Goal: Check status: Check status

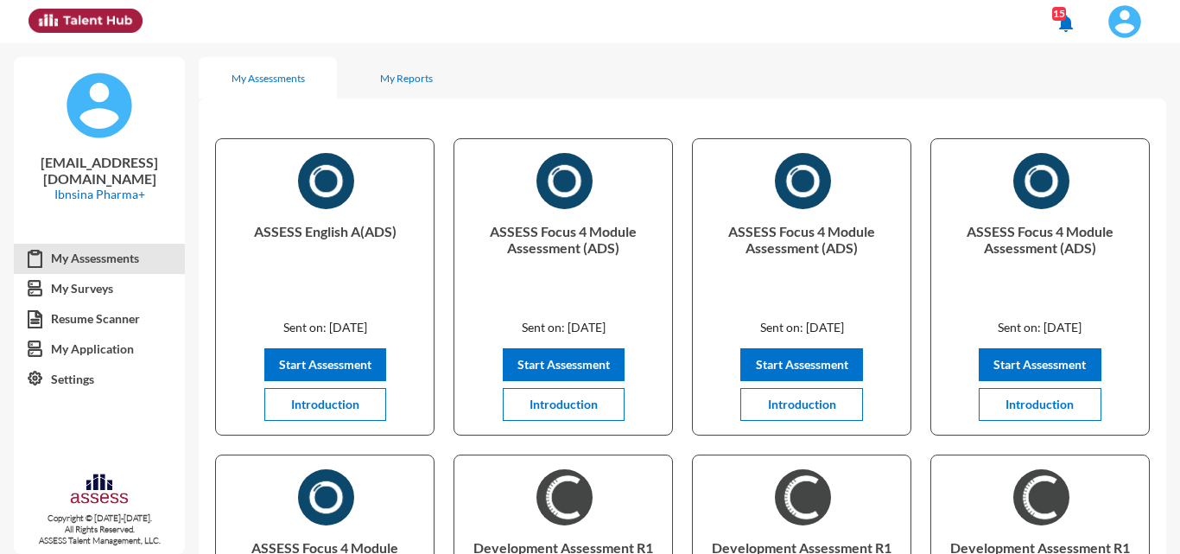
click at [1107, 22] on span at bounding box center [1125, 21] width 43 height 35
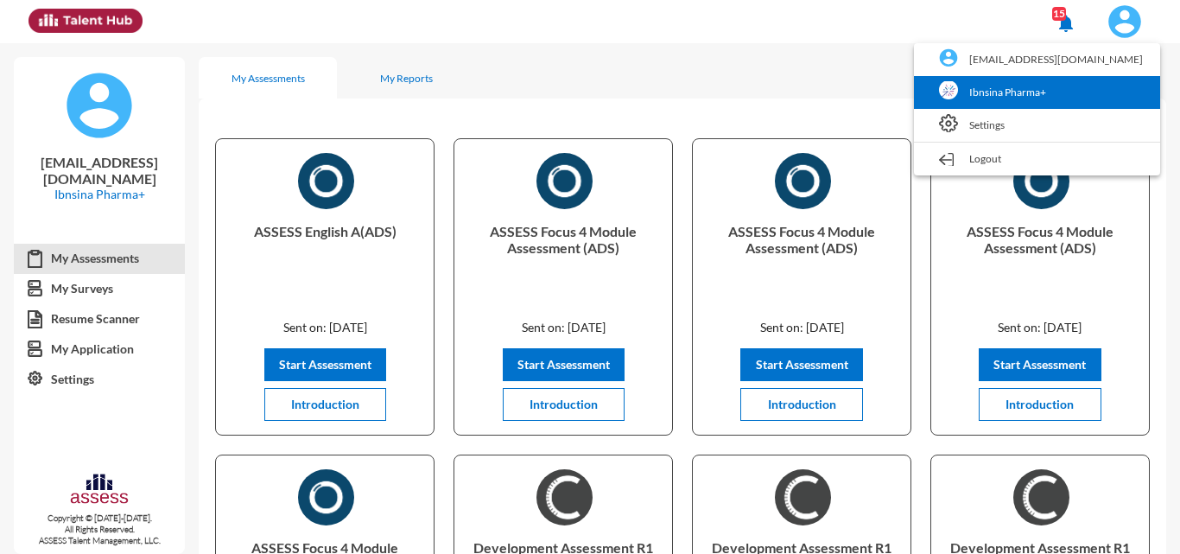
click at [1058, 97] on link "Ibnsina Pharma+" at bounding box center [1037, 92] width 229 height 33
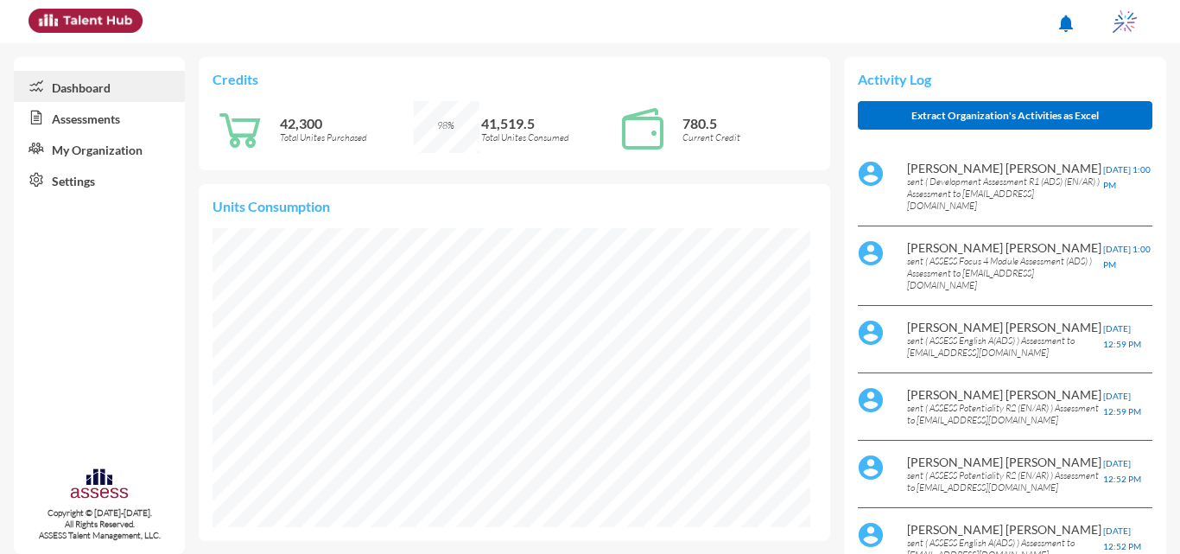
scroll to position [136, 271]
click at [56, 116] on link "Assessments" at bounding box center [99, 117] width 171 height 31
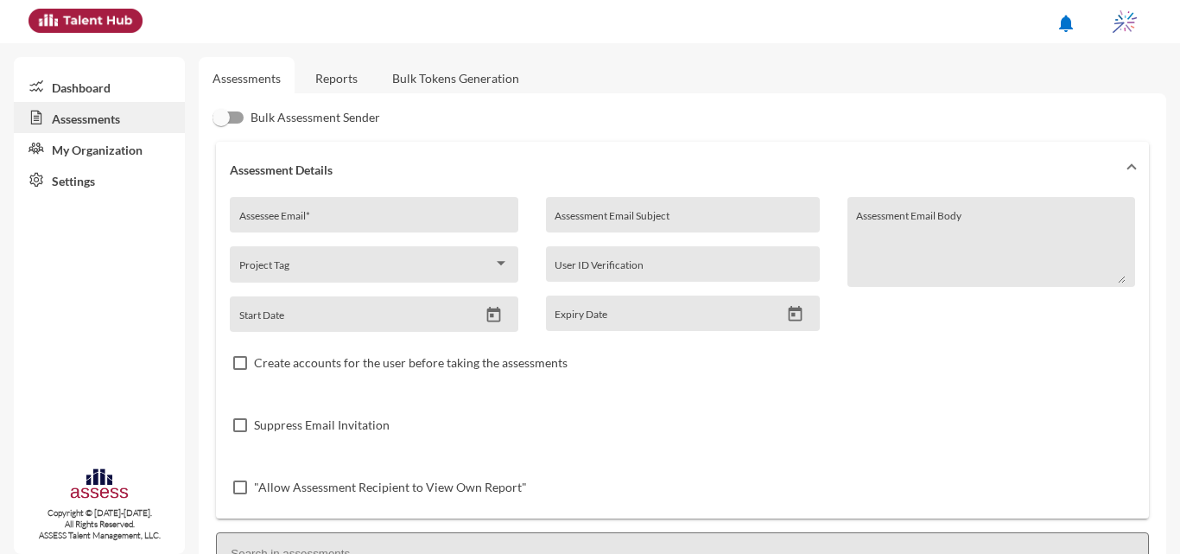
click at [318, 74] on link "Reports" at bounding box center [337, 78] width 70 height 42
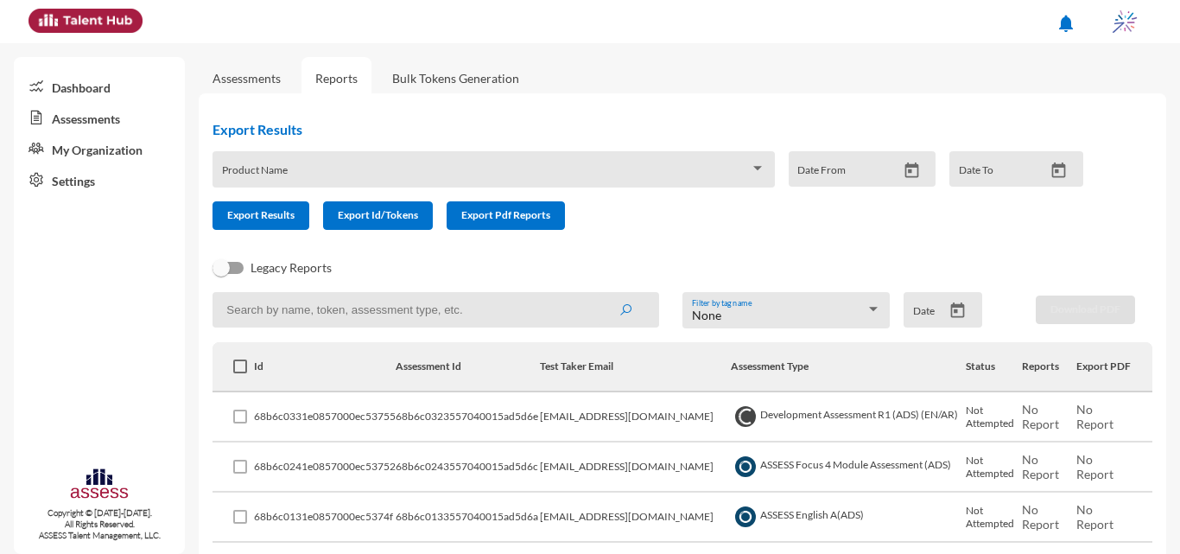
click at [957, 304] on icon "Open calendar" at bounding box center [958, 311] width 18 height 18
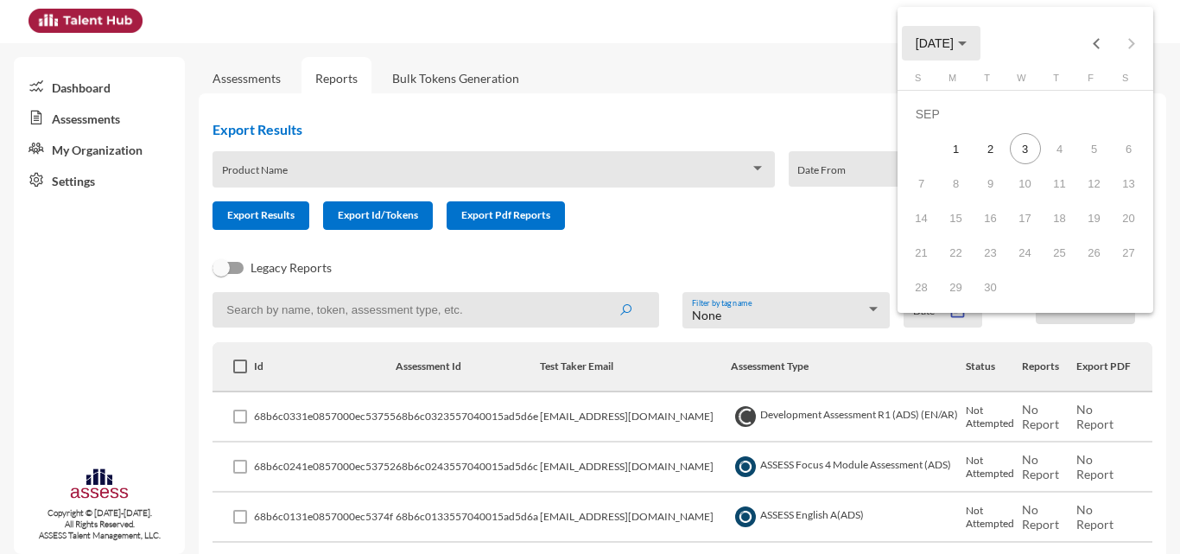
click at [976, 35] on button "SEP 2025" at bounding box center [941, 43] width 79 height 35
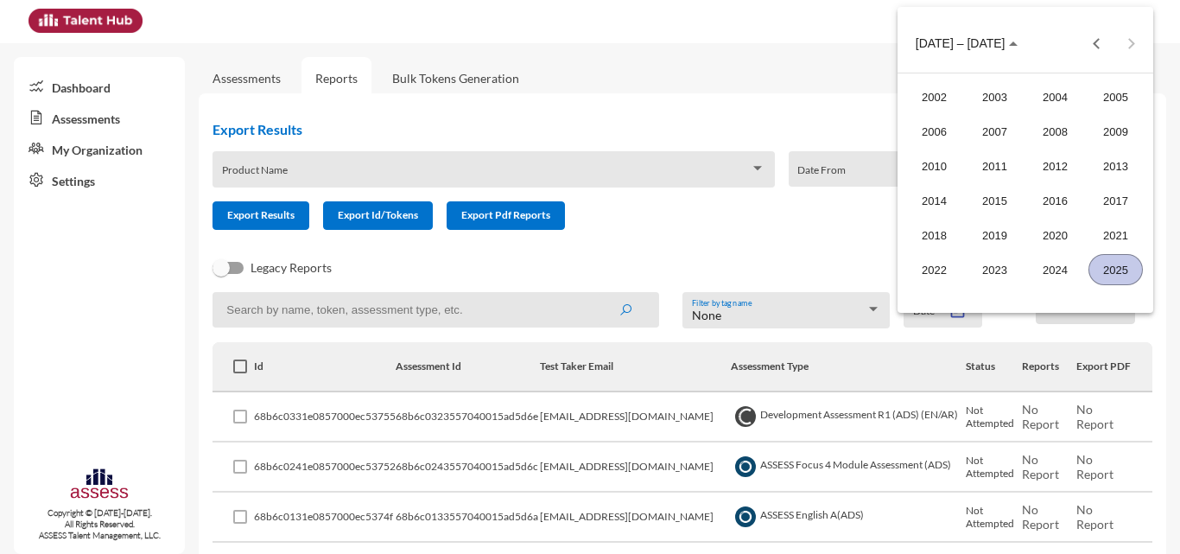
click at [1108, 270] on div "2025" at bounding box center [1116, 269] width 54 height 31
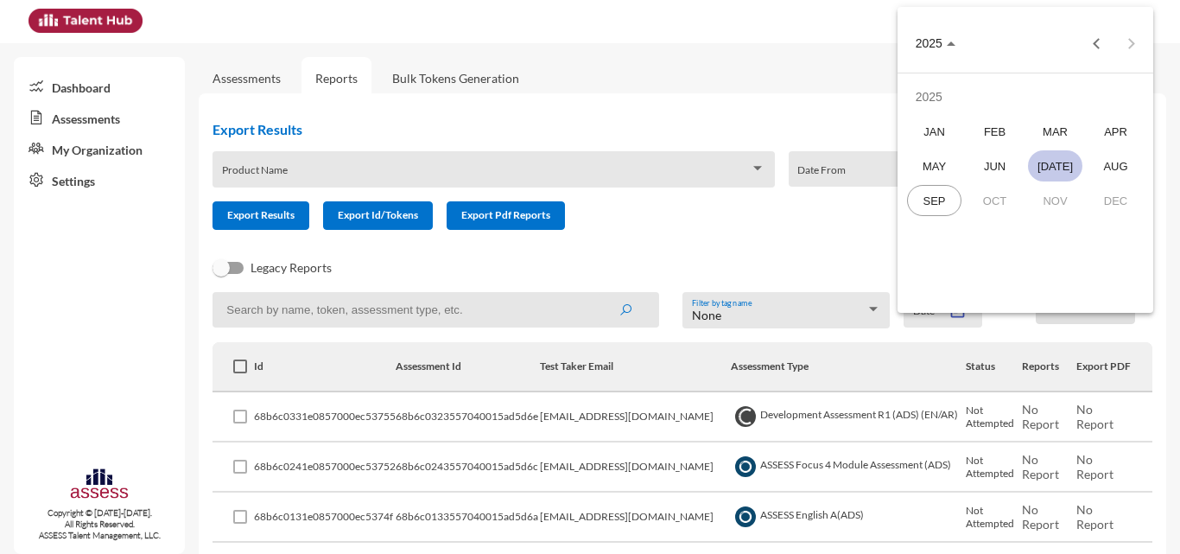
click at [1059, 158] on div "JUL" at bounding box center [1055, 165] width 54 height 31
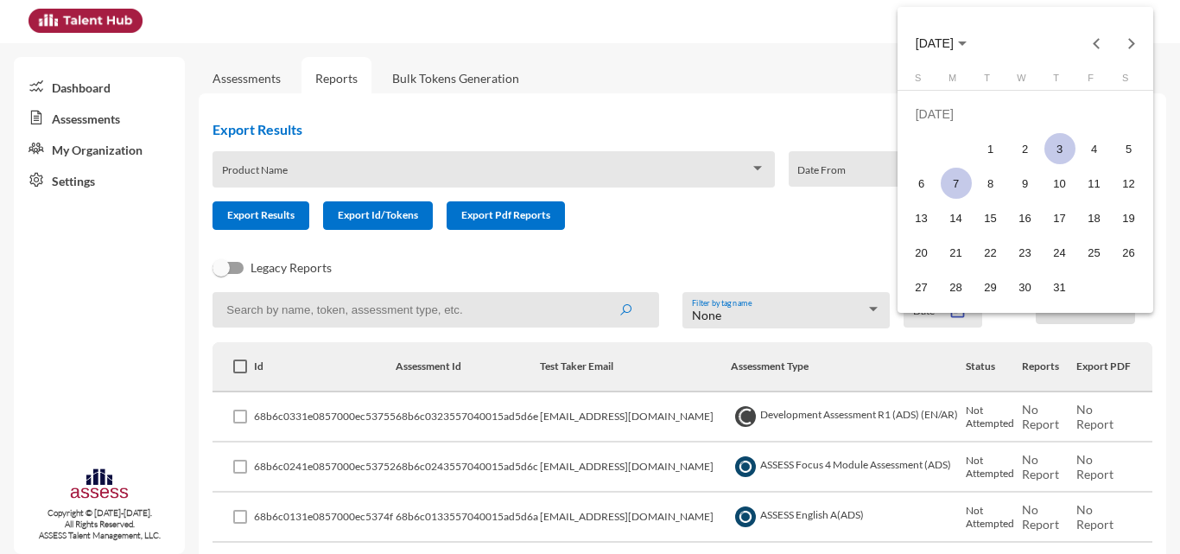
click at [958, 183] on div "7" at bounding box center [956, 183] width 31 height 31
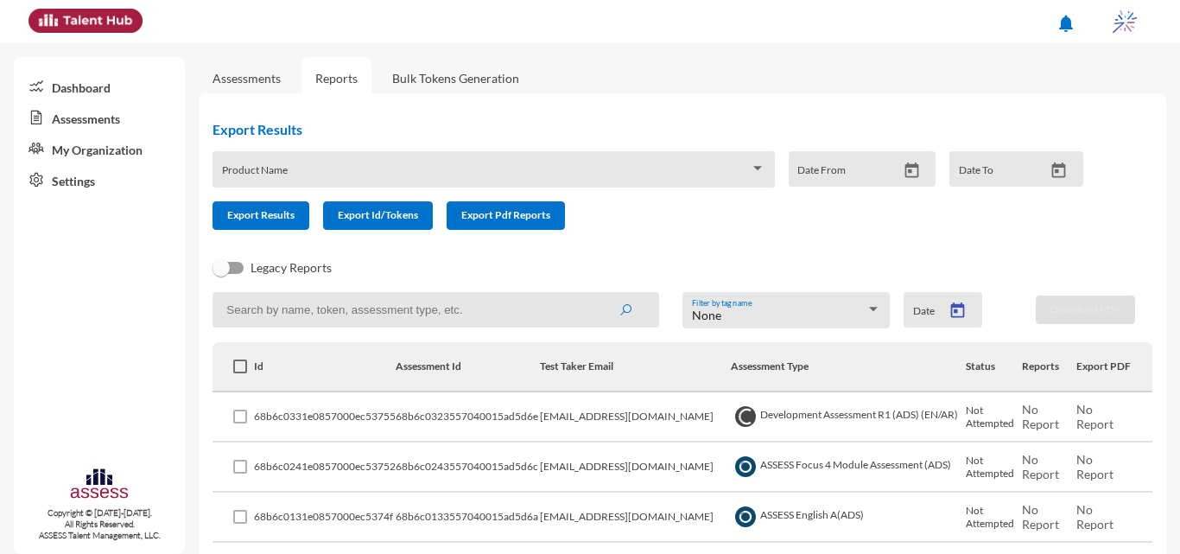
type input "7/7/2025"
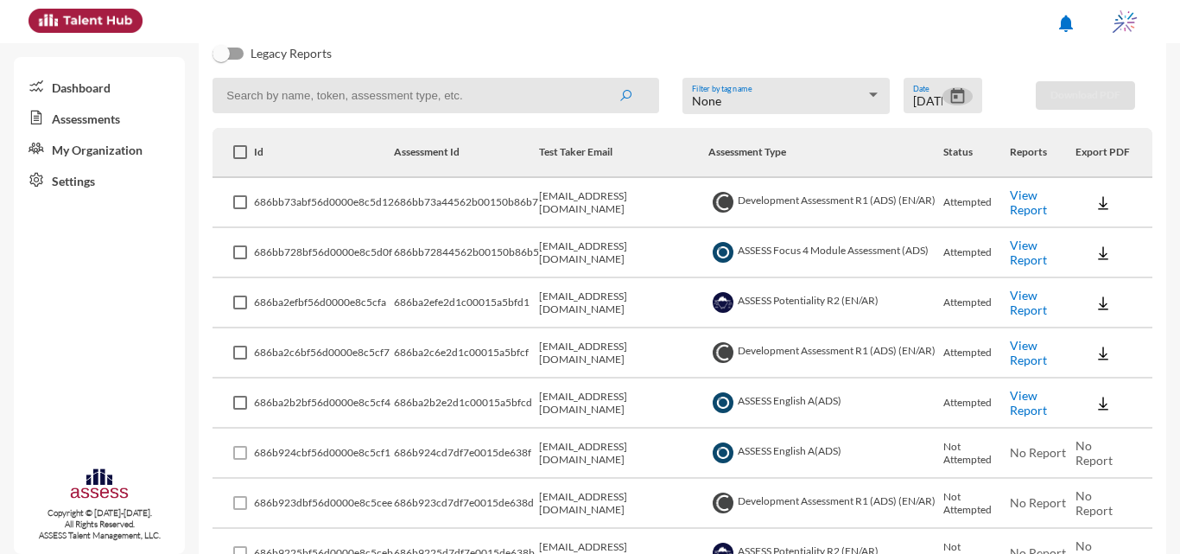
scroll to position [210, 0]
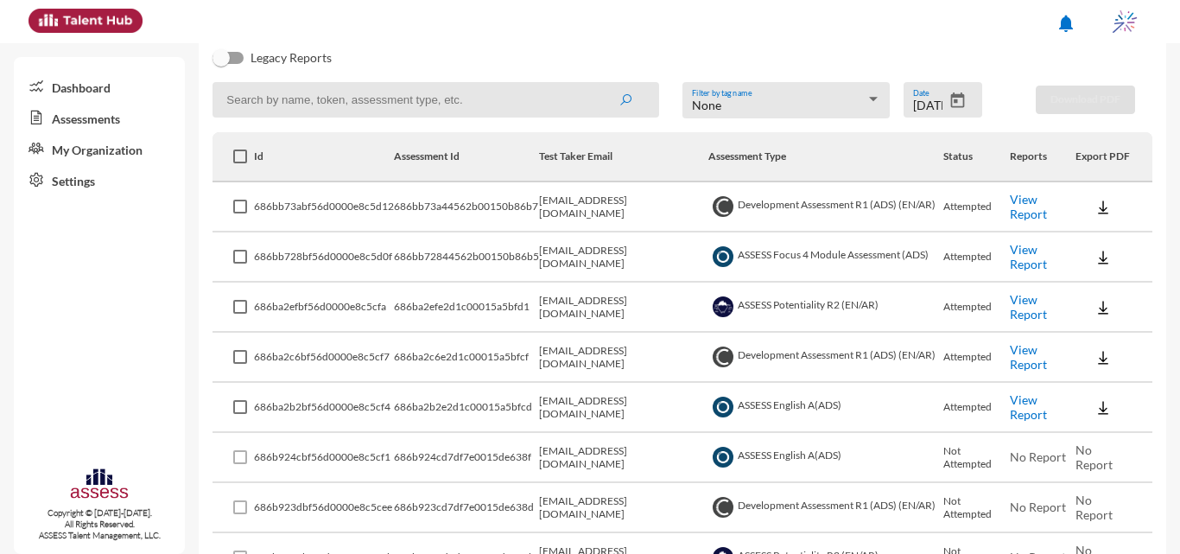
click at [1022, 253] on link "View Report" at bounding box center [1028, 256] width 37 height 29
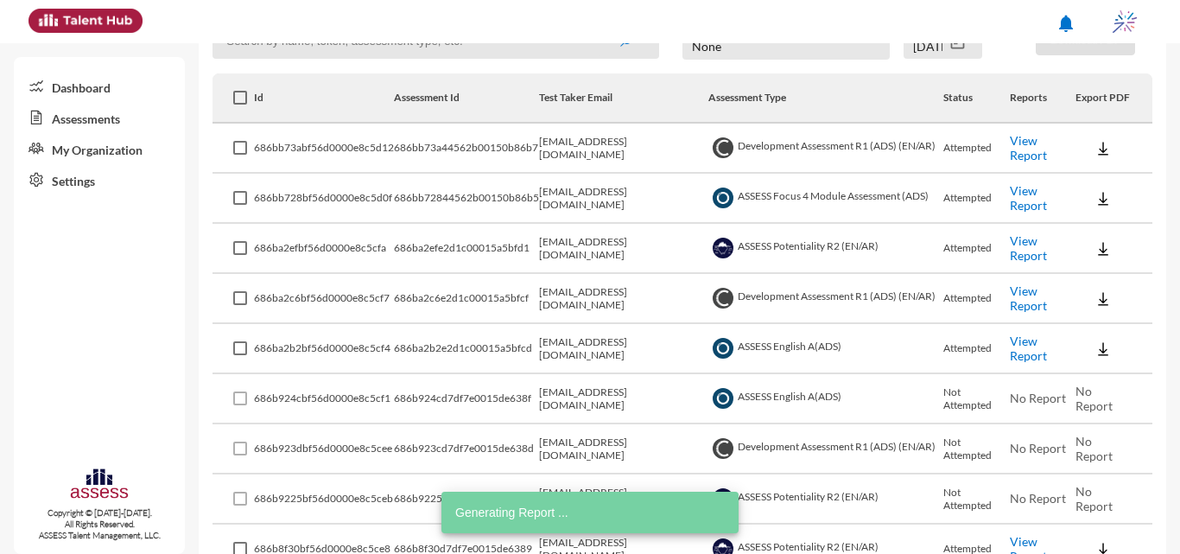
scroll to position [296, 0]
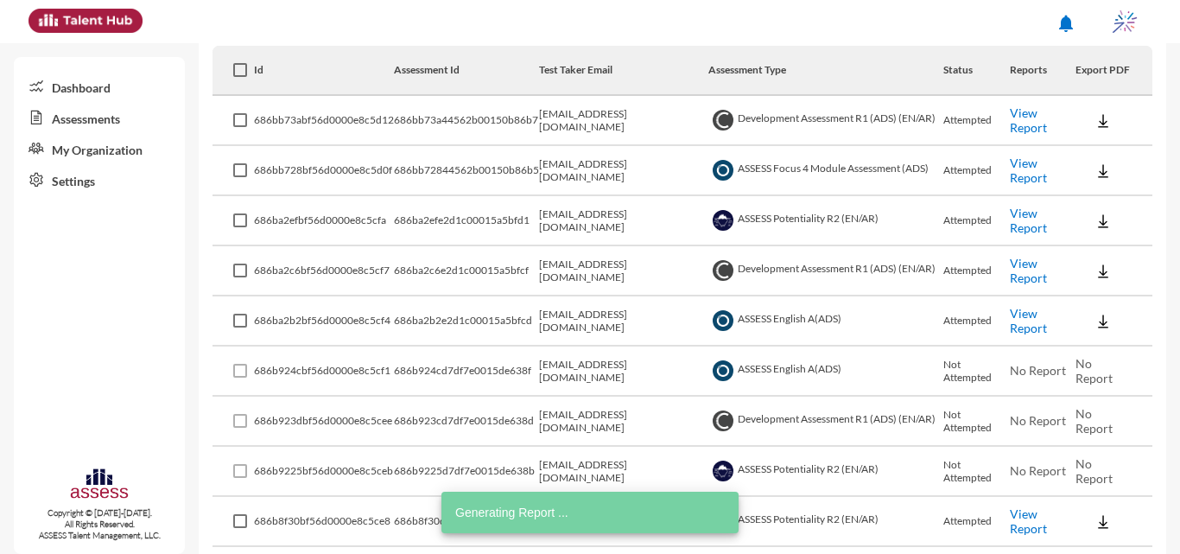
click at [1034, 315] on link "View Report" at bounding box center [1028, 320] width 37 height 29
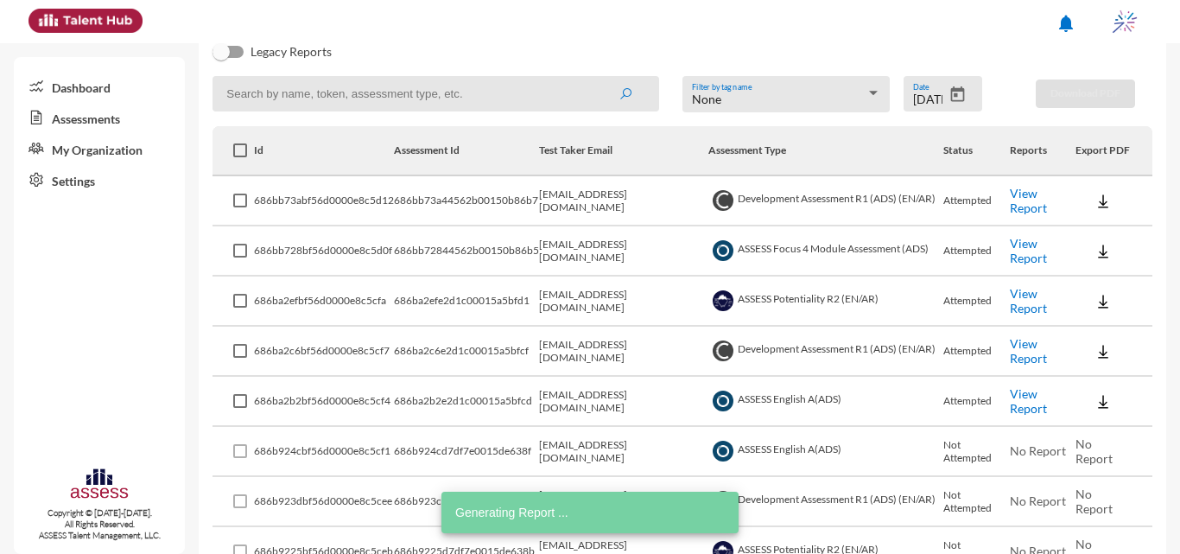
scroll to position [0, 0]
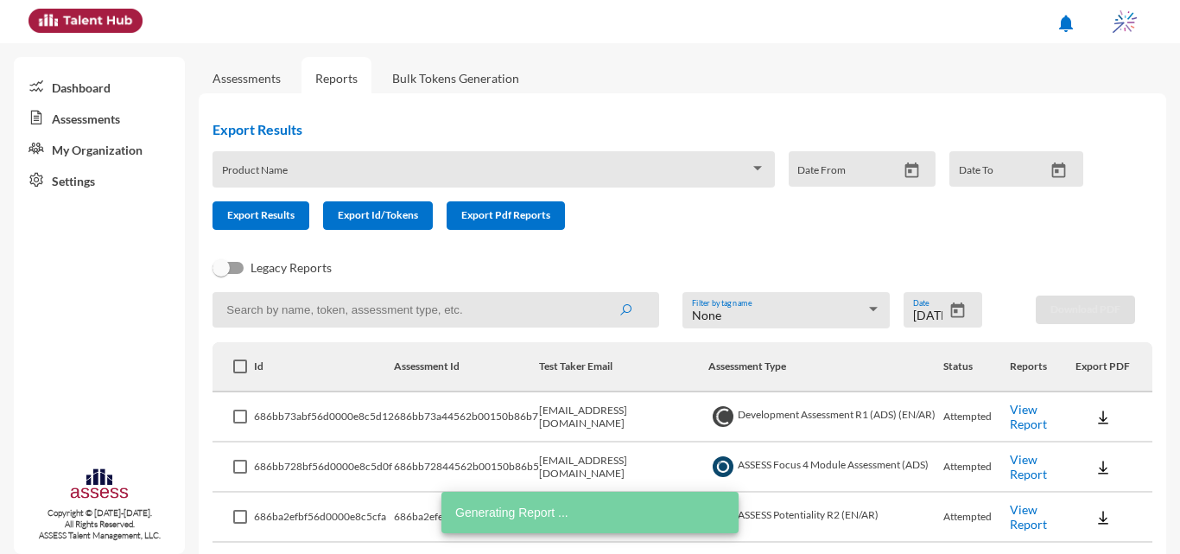
click at [616, 165] on div "Product Name" at bounding box center [494, 174] width 544 height 27
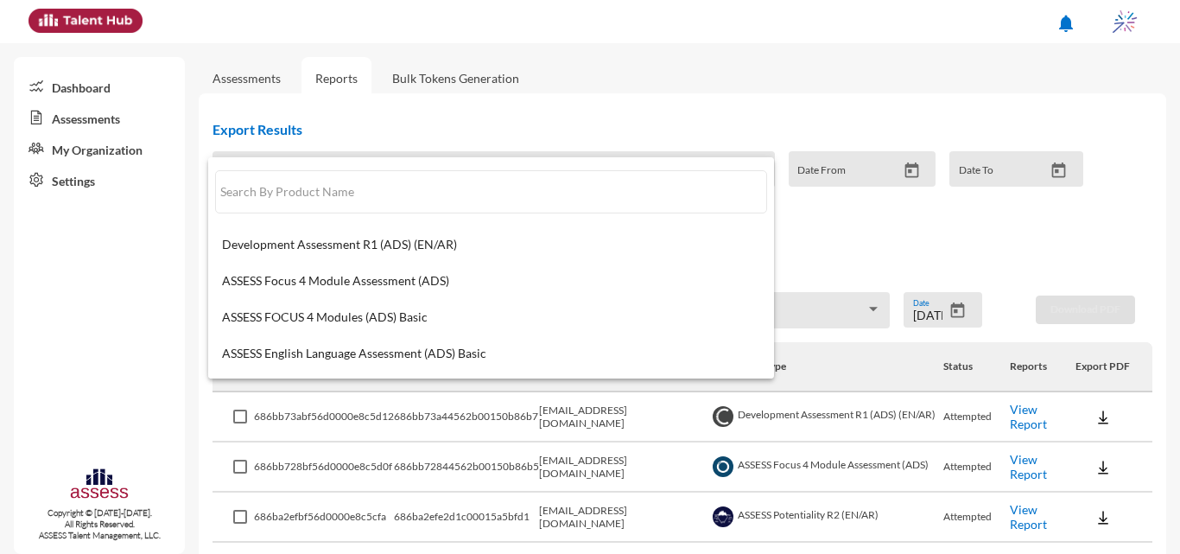
drag, startPoint x: 608, startPoint y: 97, endPoint x: 601, endPoint y: 128, distance: 31.7
click at [609, 96] on div at bounding box center [590, 277] width 1180 height 554
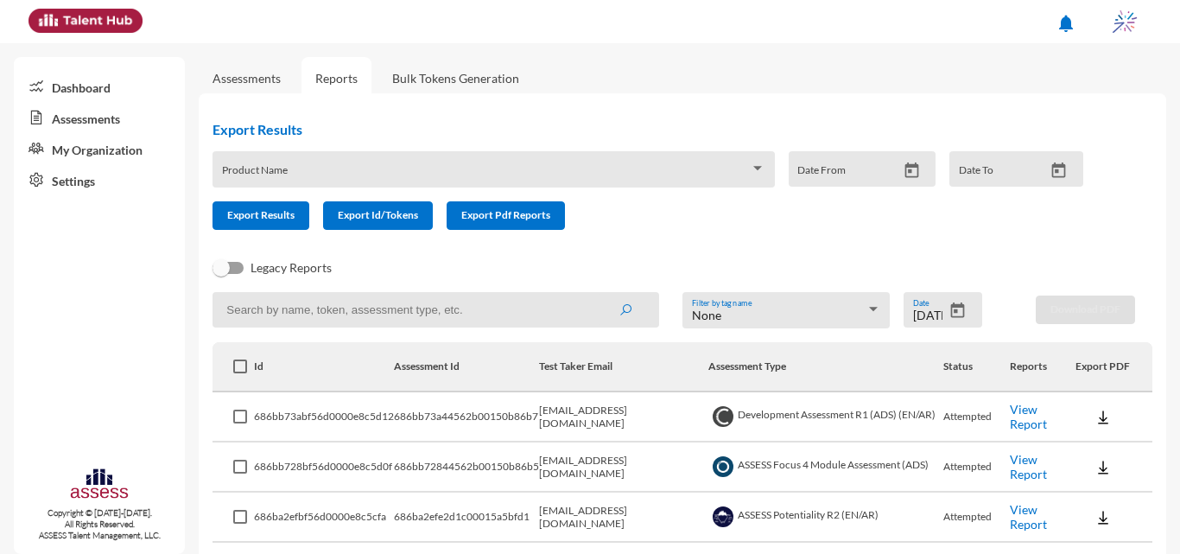
click at [558, 309] on input at bounding box center [436, 309] width 447 height 35
type input "intern"
click at [598, 294] on button "submit" at bounding box center [625, 309] width 55 height 31
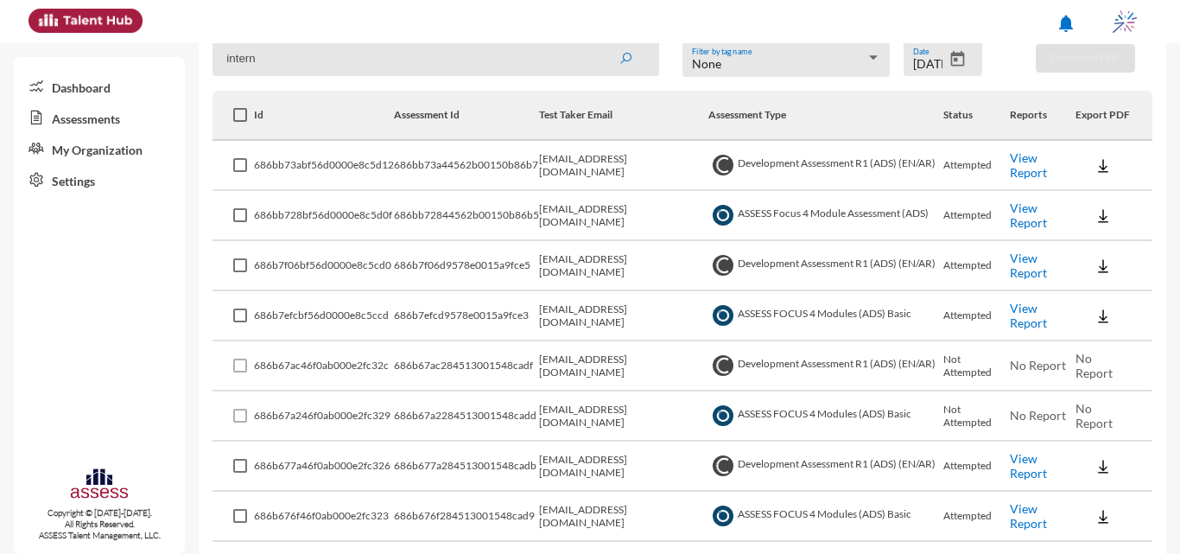
scroll to position [220, 0]
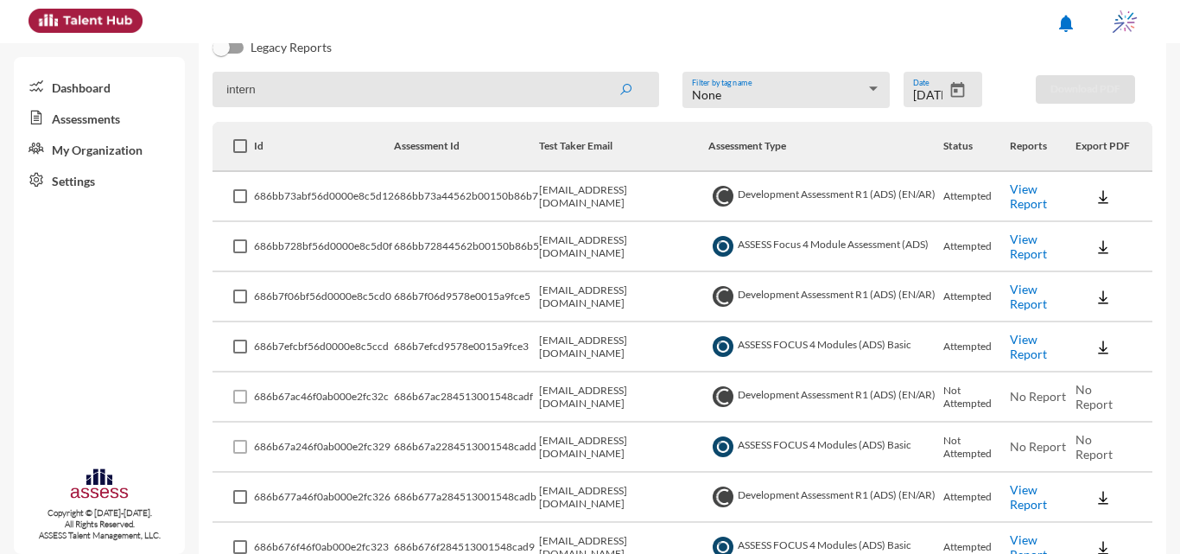
click at [1029, 239] on link "View Report" at bounding box center [1028, 246] width 37 height 29
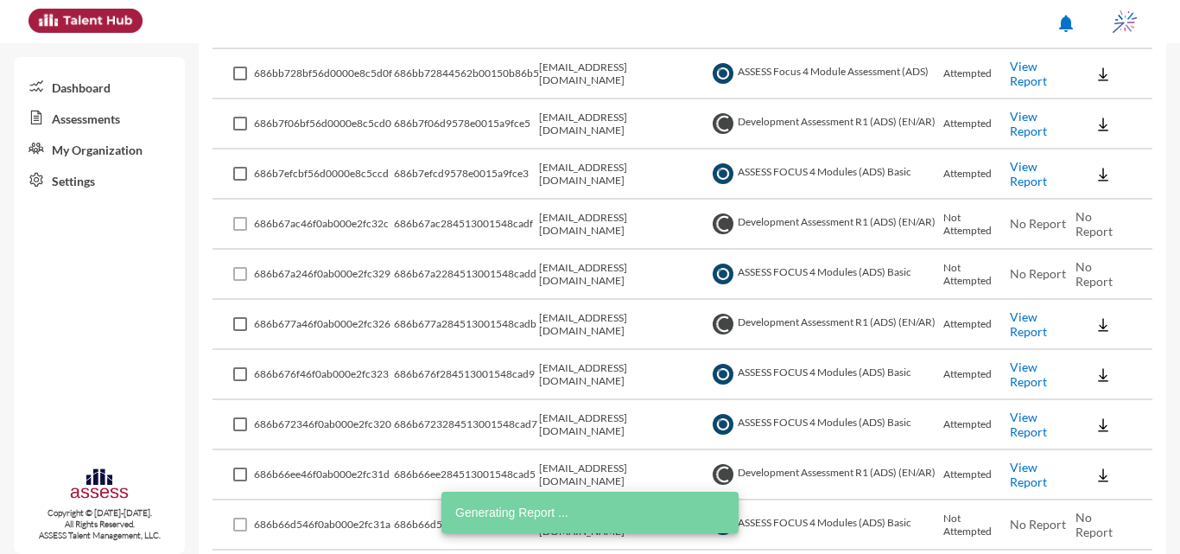
scroll to position [307, 0]
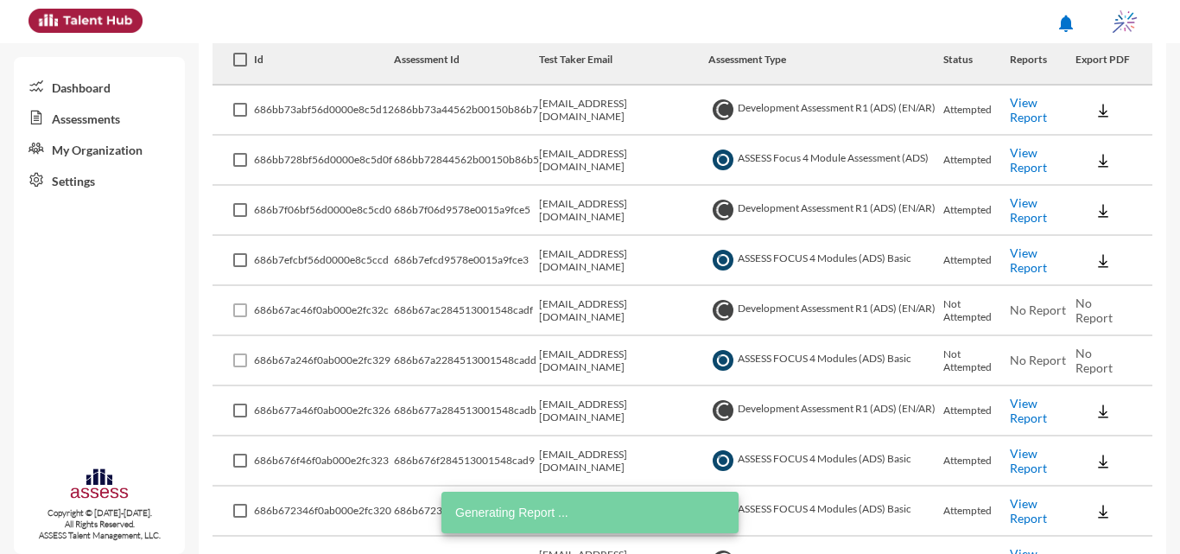
click at [1031, 258] on link "View Report" at bounding box center [1028, 259] width 37 height 29
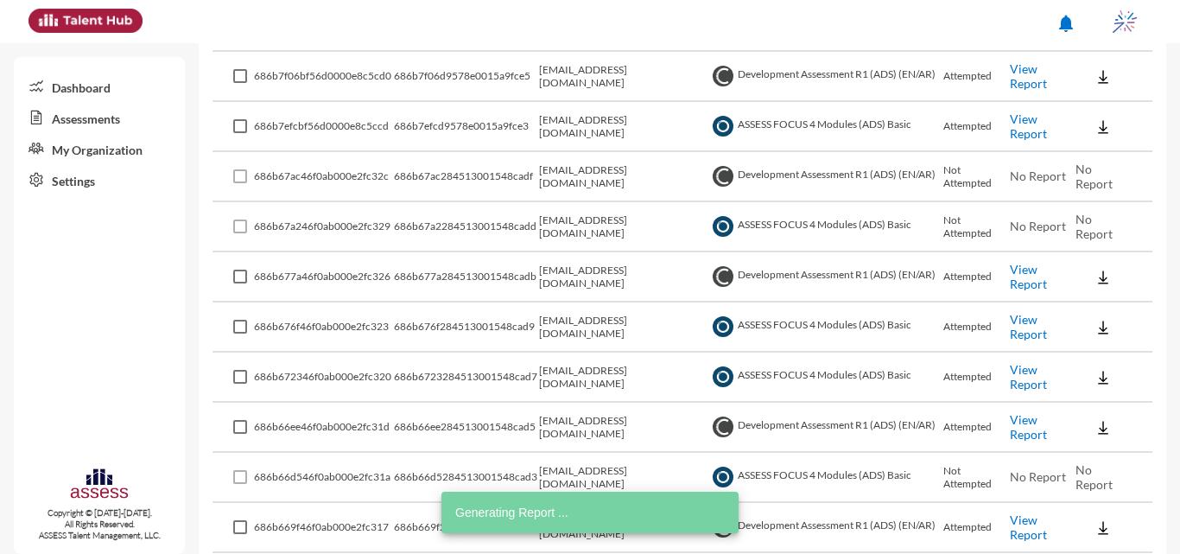
scroll to position [480, 0]
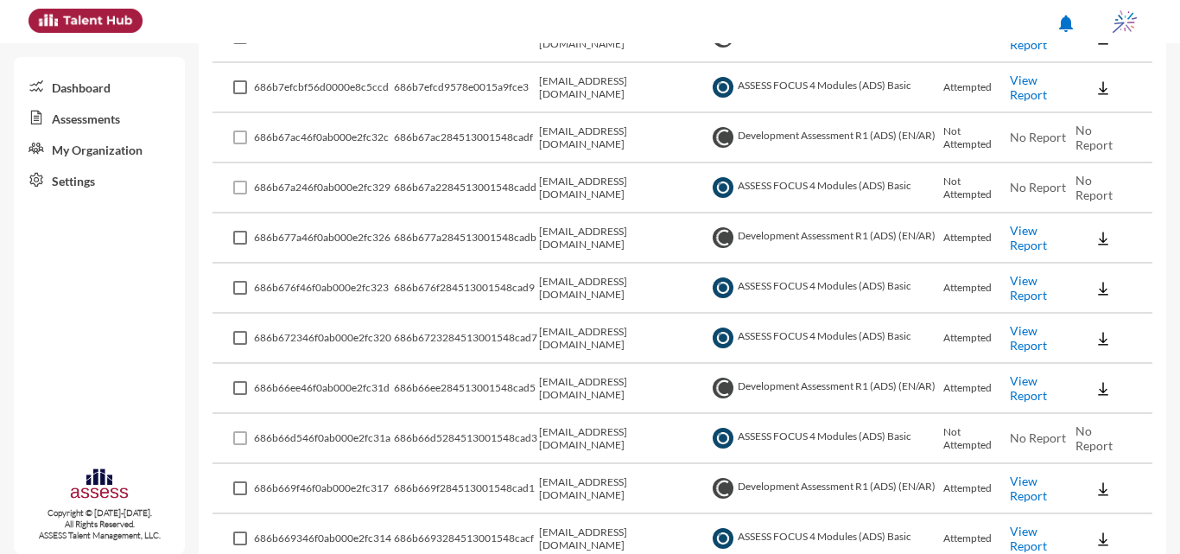
click at [1019, 277] on link "View Report" at bounding box center [1028, 287] width 37 height 29
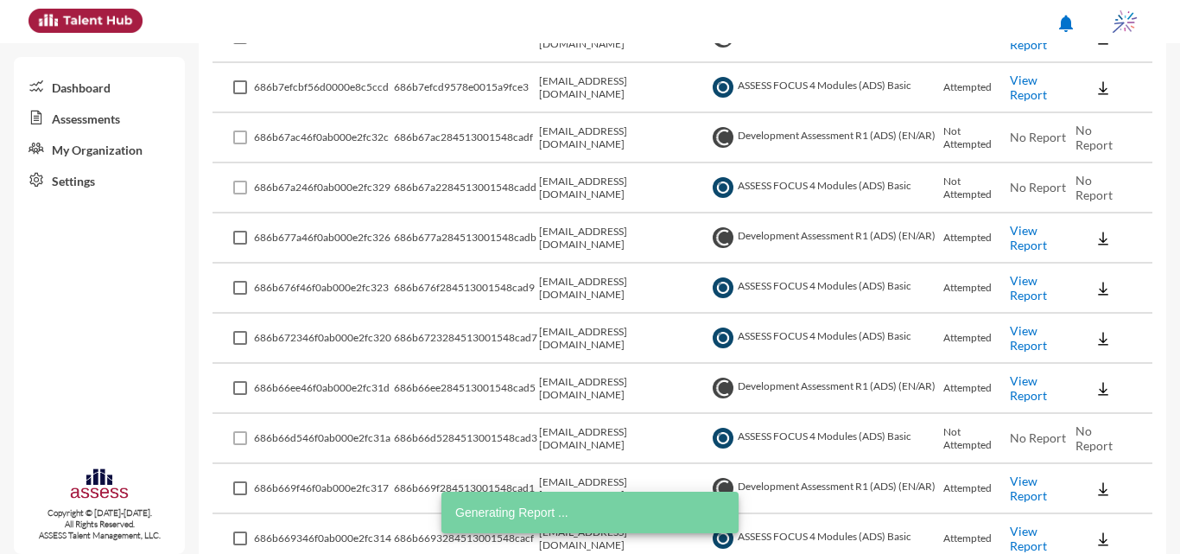
click at [1030, 340] on link "View Report" at bounding box center [1028, 337] width 37 height 29
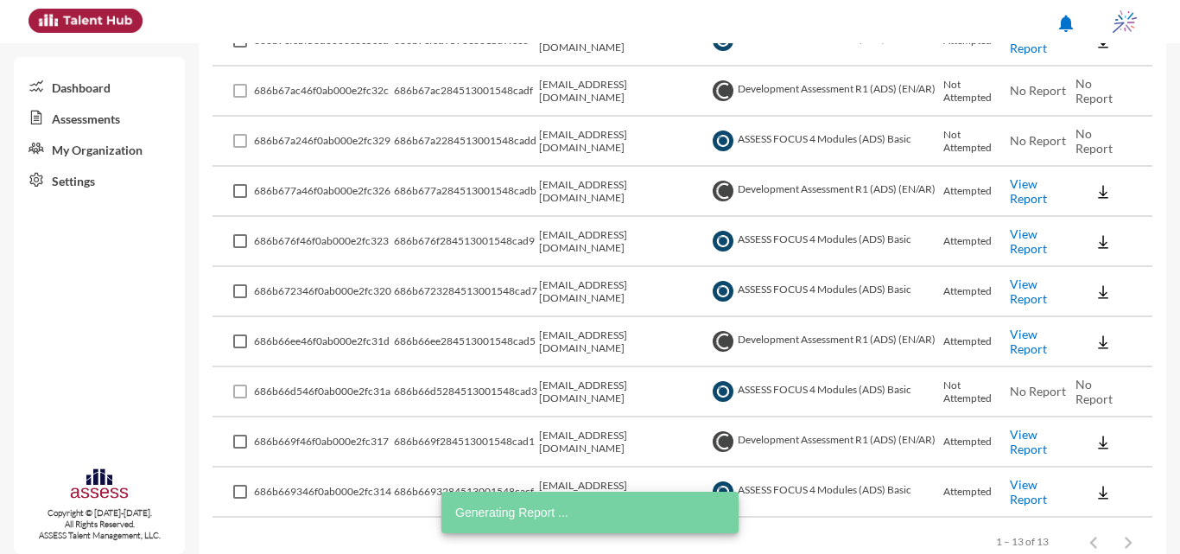
scroll to position [566, 0]
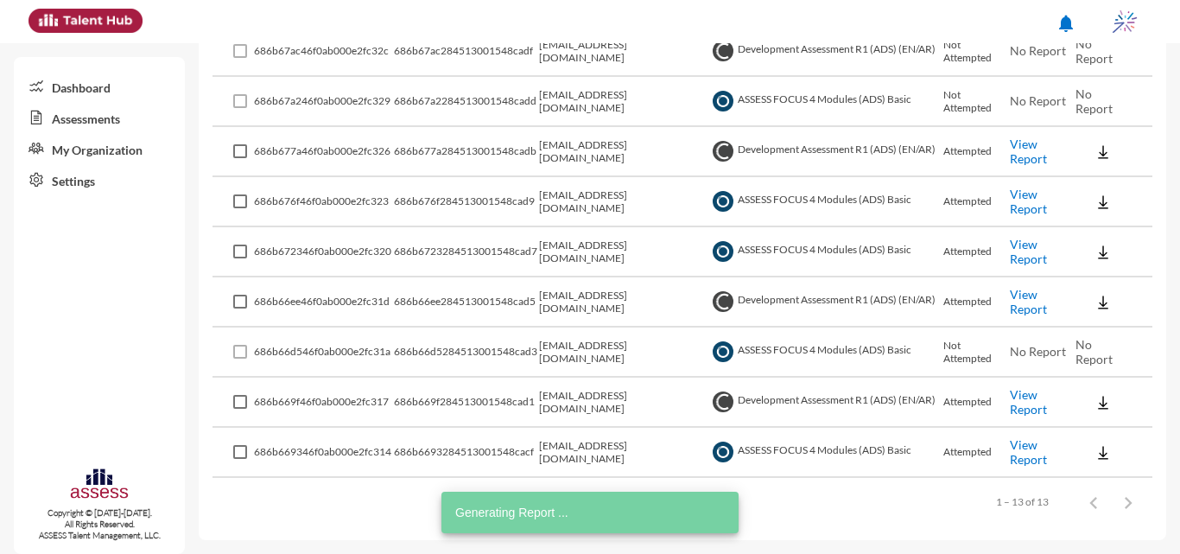
click at [1028, 449] on link "View Report" at bounding box center [1028, 451] width 37 height 29
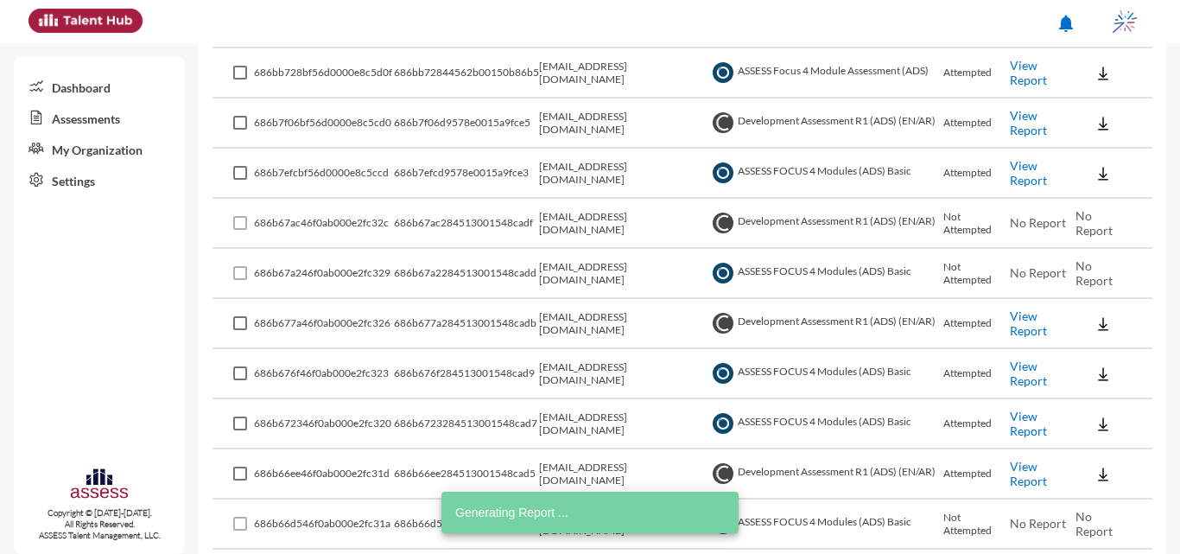
scroll to position [307, 0]
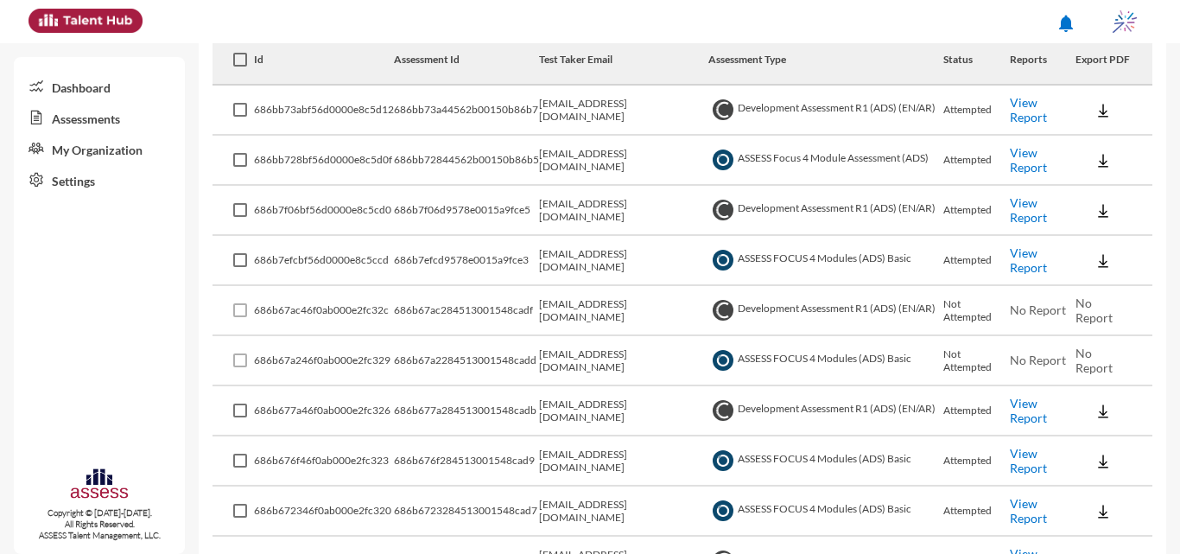
click at [1030, 156] on link "View Report" at bounding box center [1028, 159] width 37 height 29
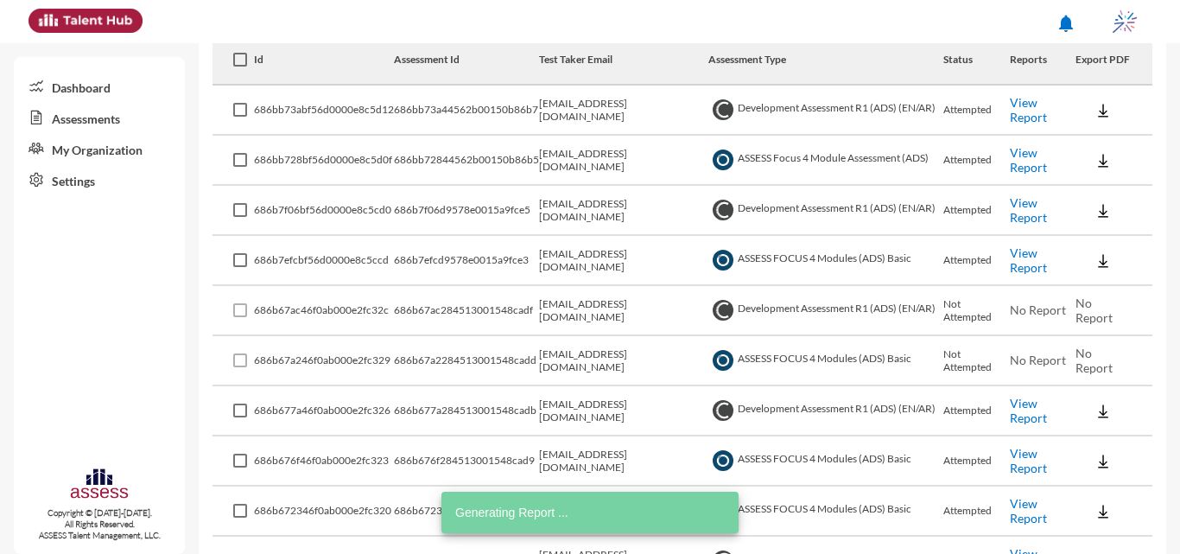
click at [1010, 259] on link "View Report" at bounding box center [1028, 259] width 37 height 29
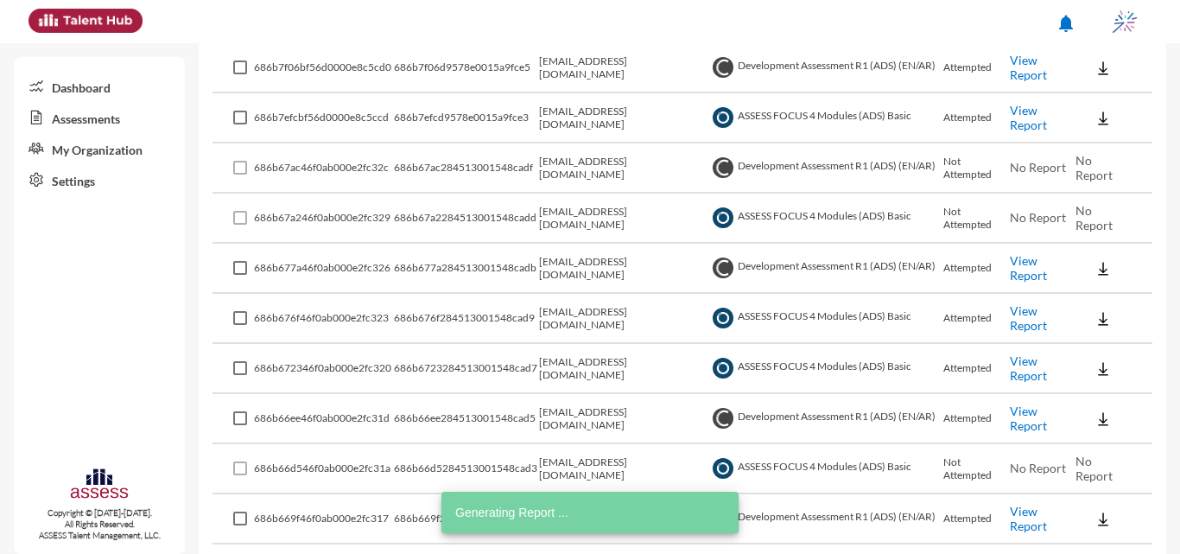
scroll to position [480, 0]
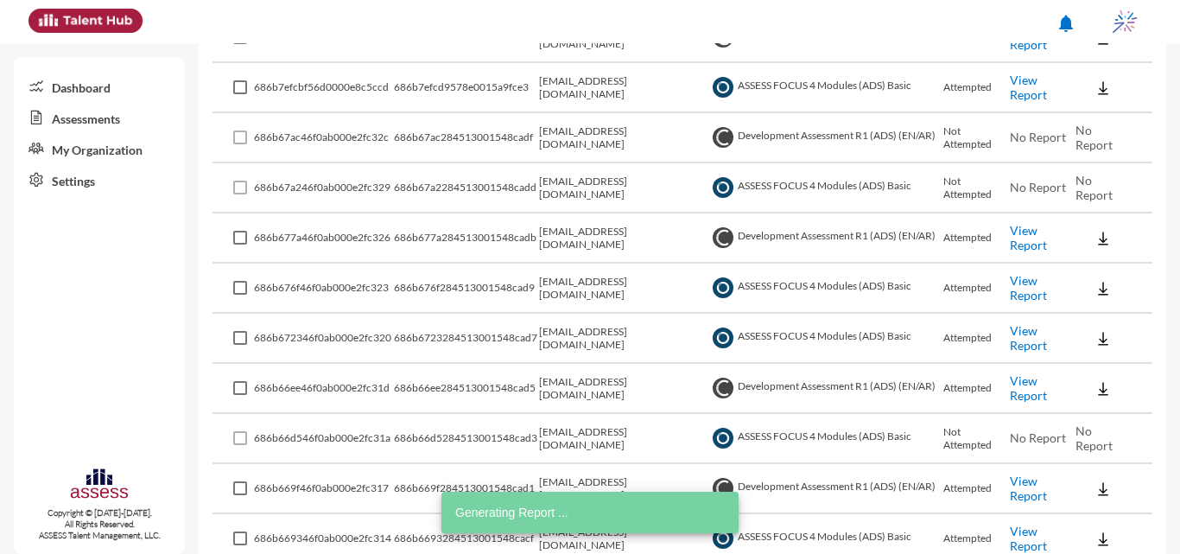
click at [1024, 282] on link "View Report" at bounding box center [1028, 287] width 37 height 29
click at [1024, 331] on link "View Report" at bounding box center [1028, 337] width 37 height 29
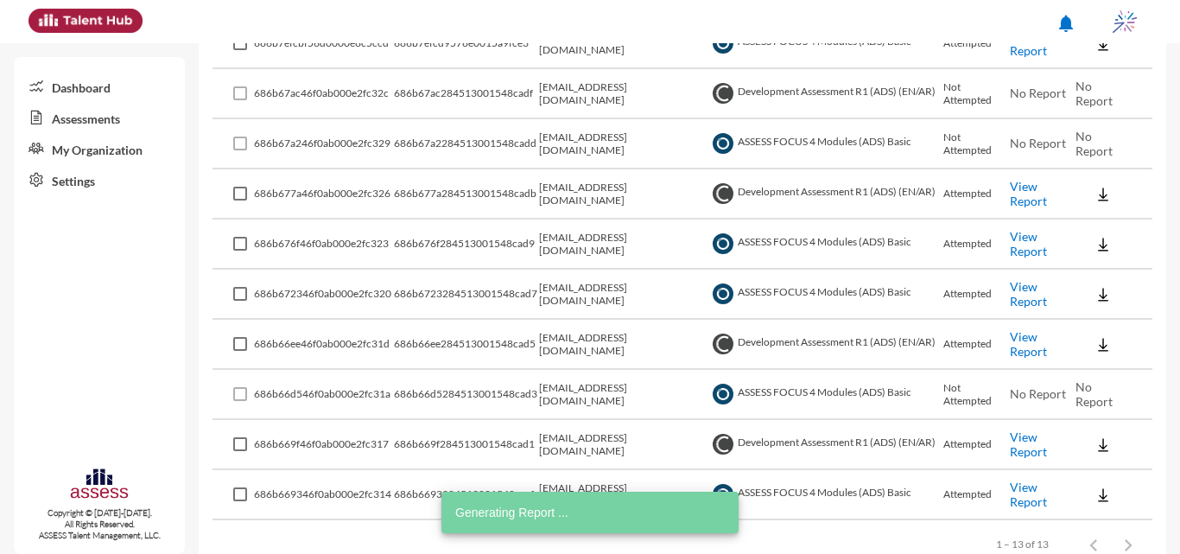
scroll to position [566, 0]
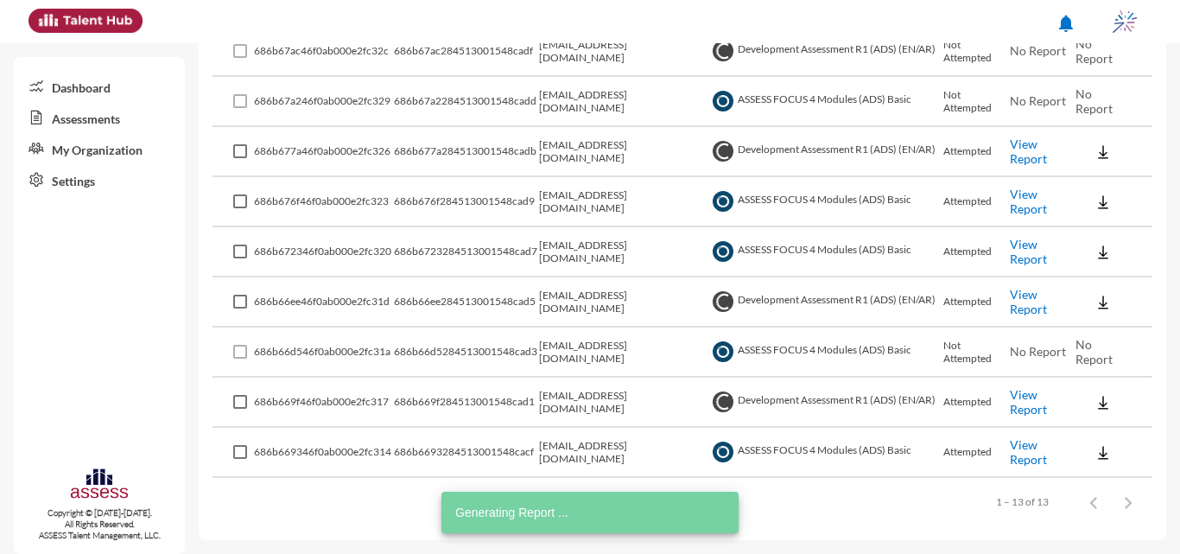
click at [1031, 453] on link "View Report" at bounding box center [1028, 451] width 37 height 29
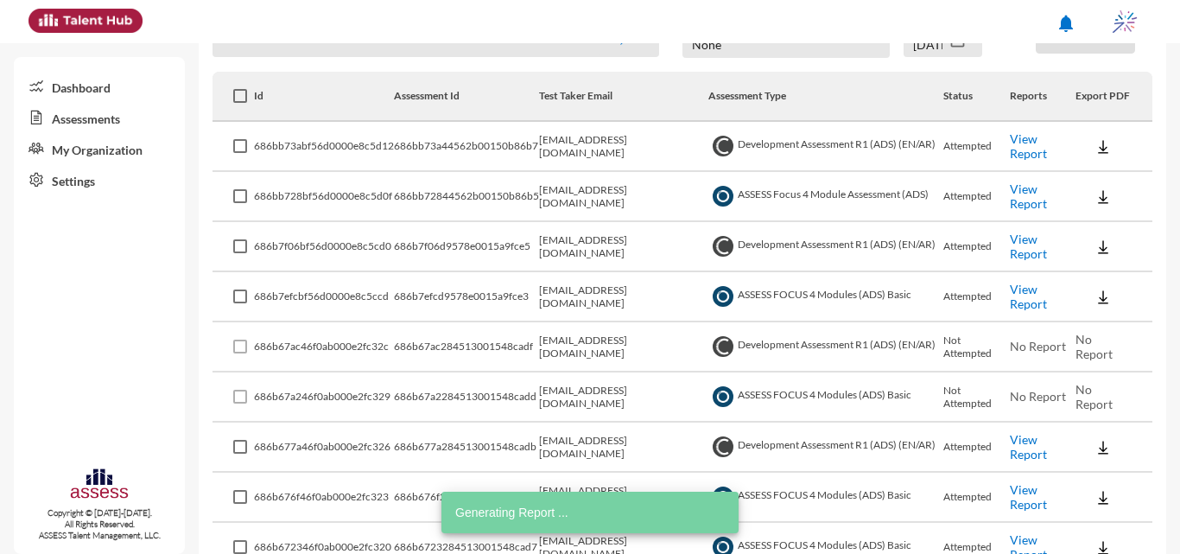
scroll to position [220, 0]
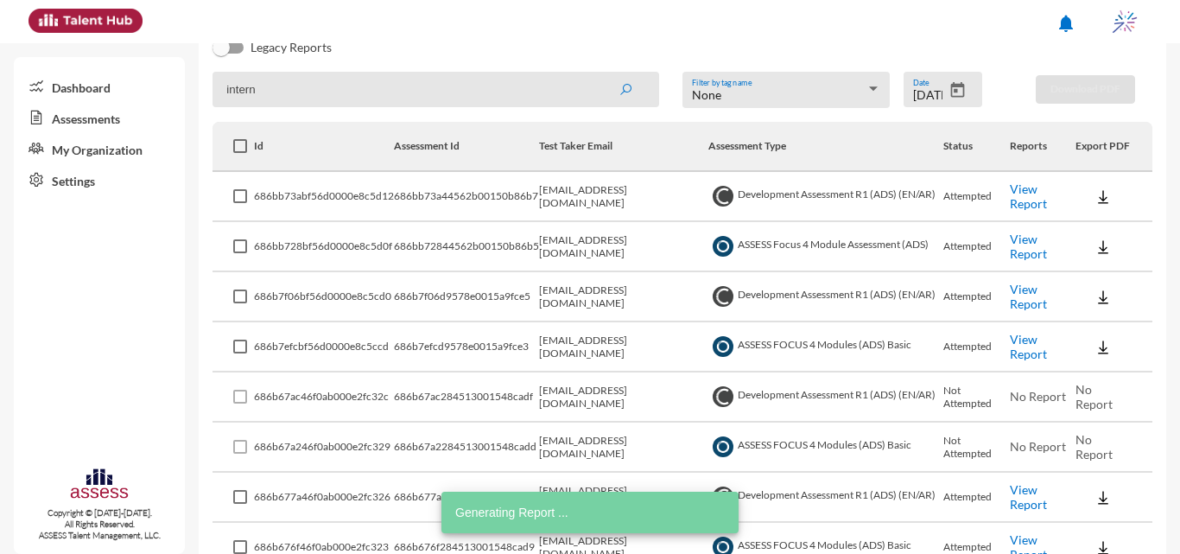
click at [955, 85] on icon "Open calendar" at bounding box center [958, 90] width 14 height 16
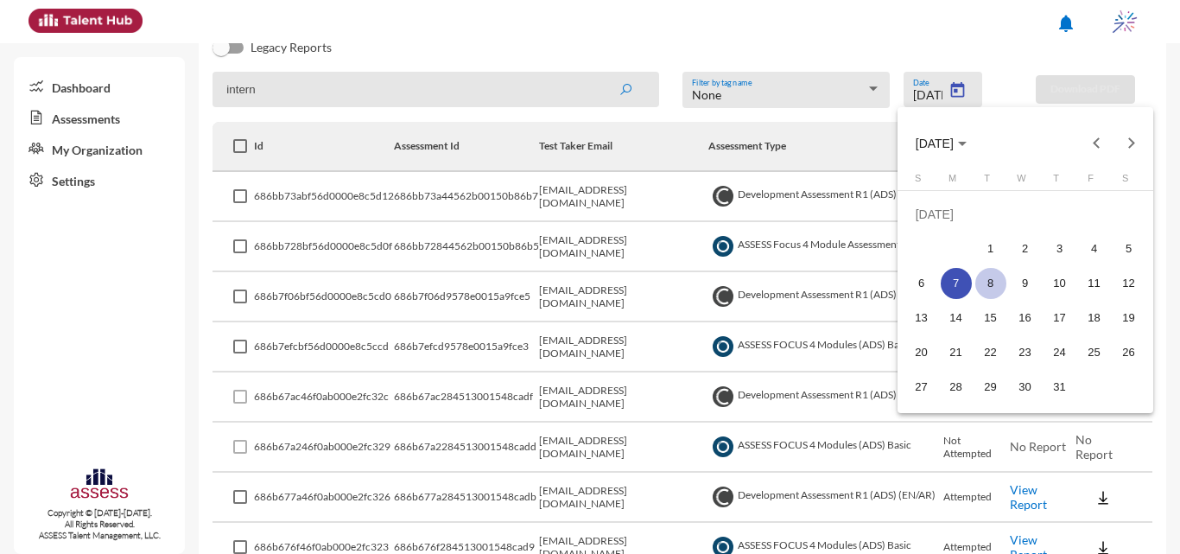
click at [986, 280] on div "8" at bounding box center [991, 283] width 31 height 31
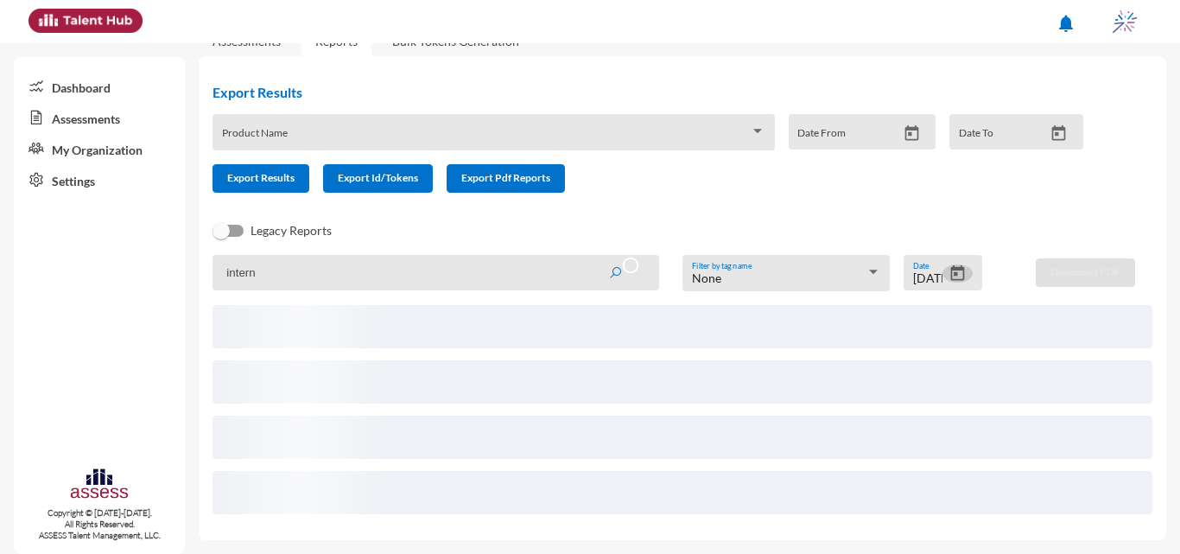
scroll to position [15, 0]
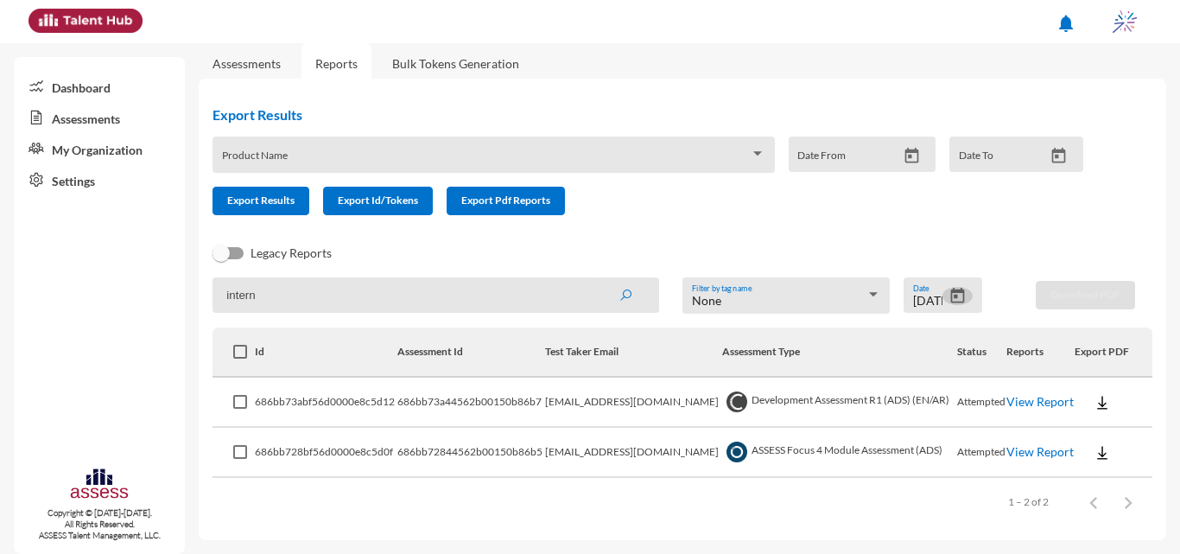
click at [1022, 453] on link "View Report" at bounding box center [1040, 451] width 67 height 15
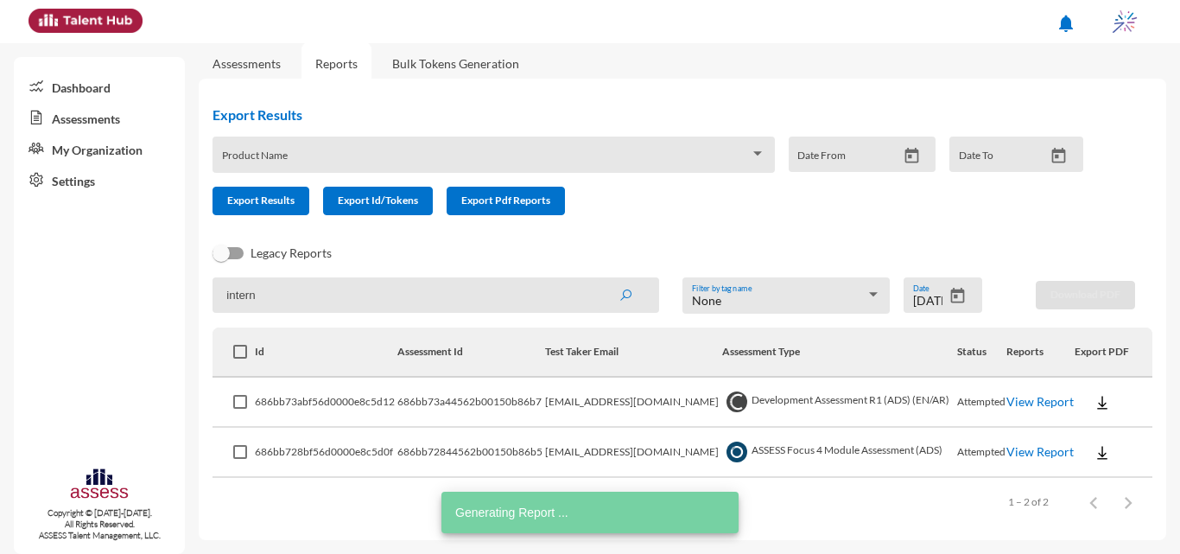
click at [956, 296] on icon "Open calendar" at bounding box center [958, 296] width 18 height 18
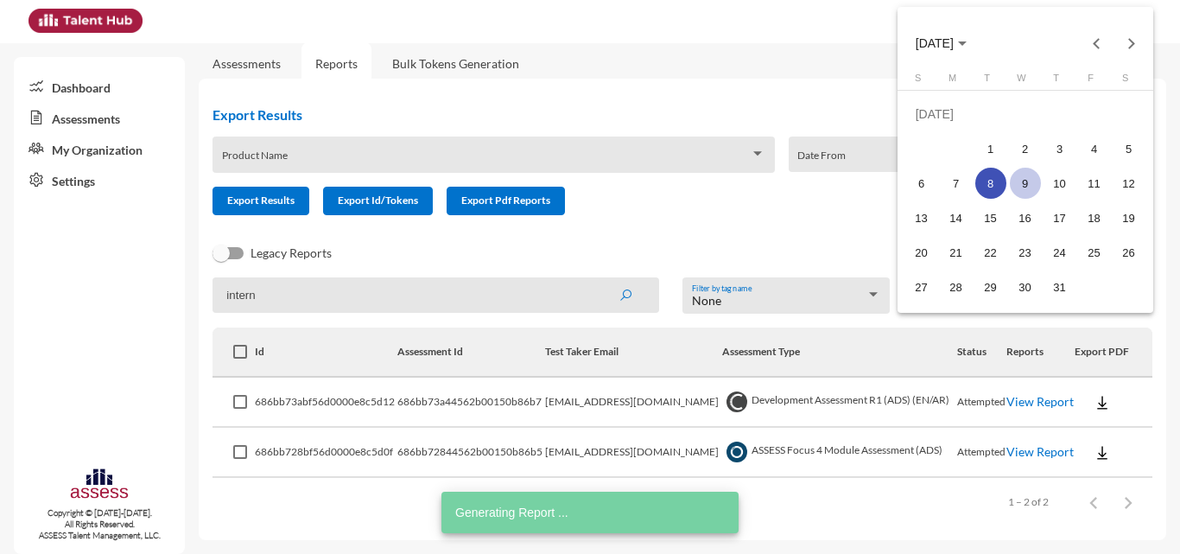
click at [1025, 184] on div "9" at bounding box center [1025, 183] width 31 height 31
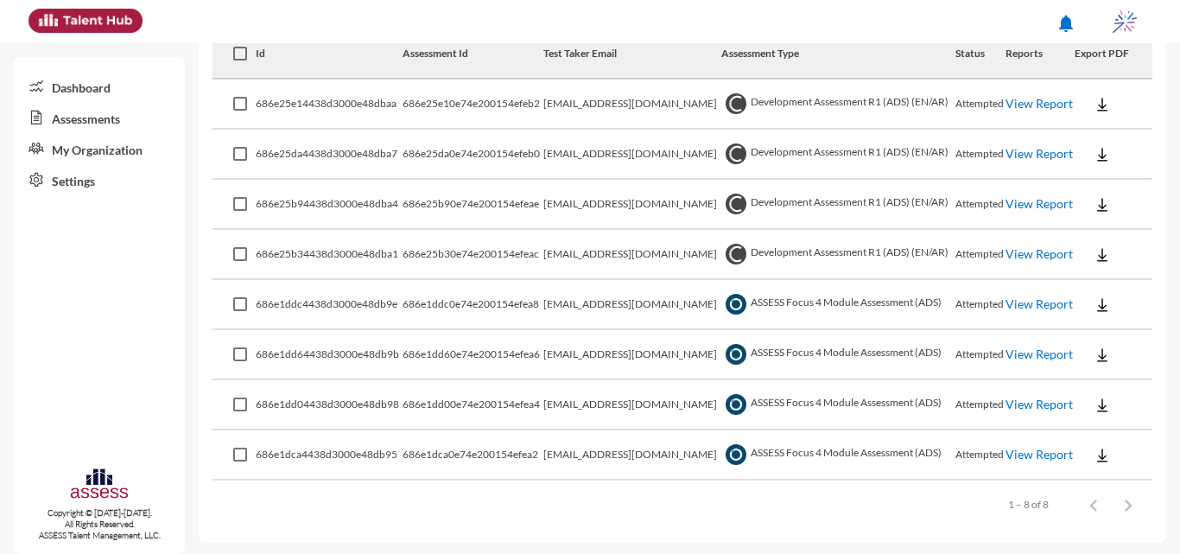
scroll to position [315, 0]
click at [1016, 305] on link "View Report" at bounding box center [1039, 301] width 67 height 15
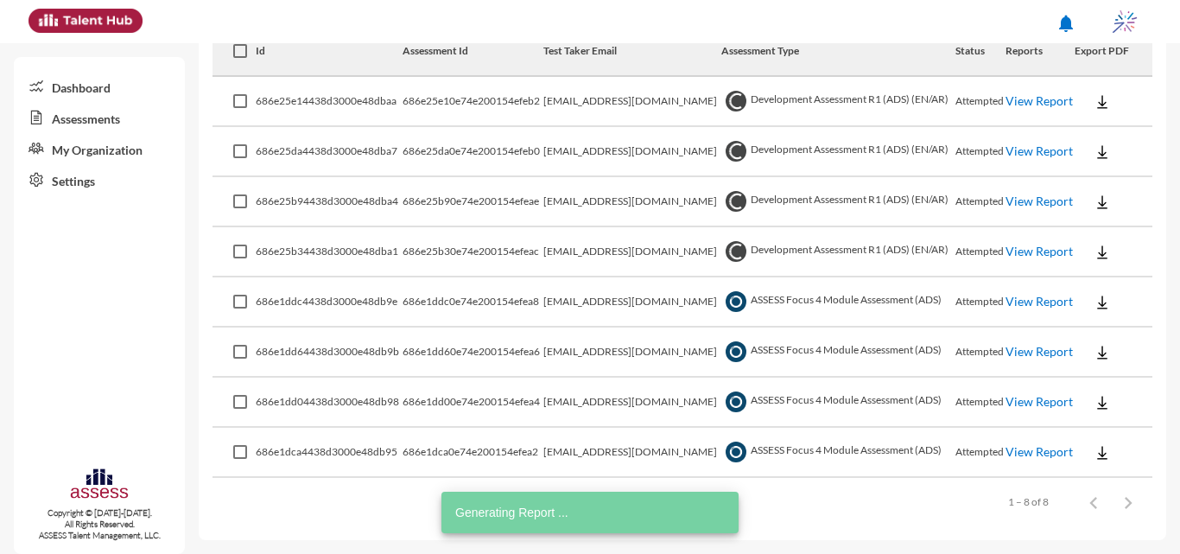
click at [1023, 347] on link "View Report" at bounding box center [1039, 351] width 67 height 15
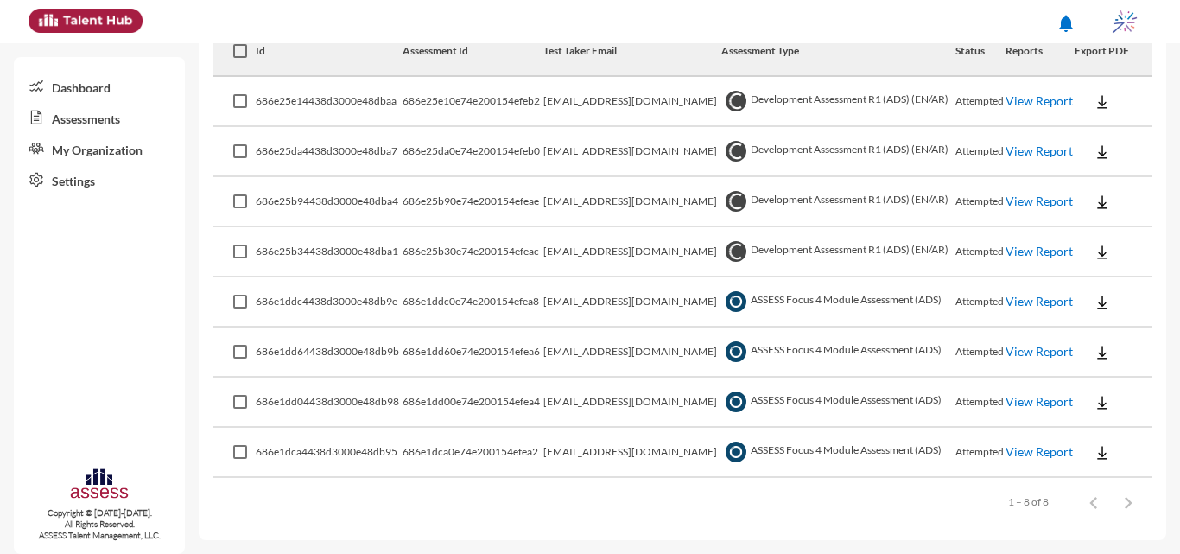
click at [1028, 396] on link "View Report" at bounding box center [1039, 401] width 67 height 15
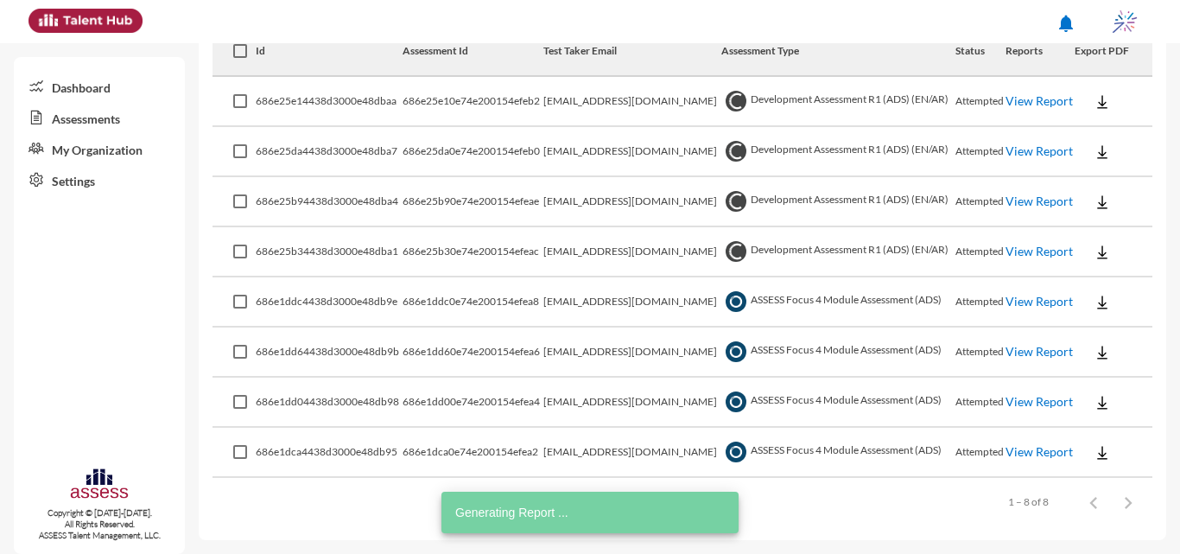
click at [1028, 444] on link "View Report" at bounding box center [1039, 451] width 67 height 15
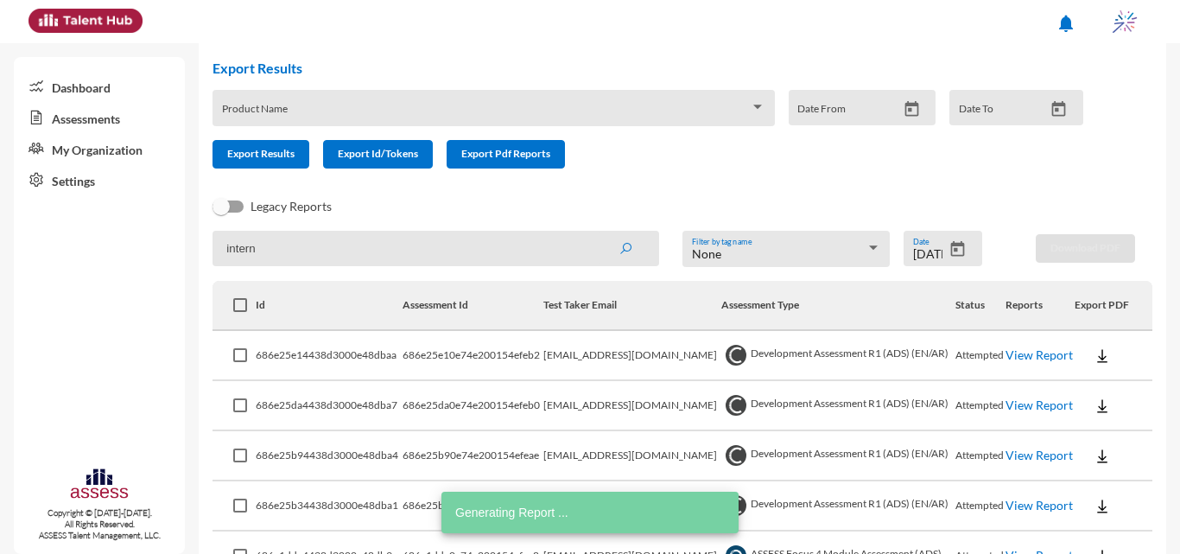
scroll to position [56, 0]
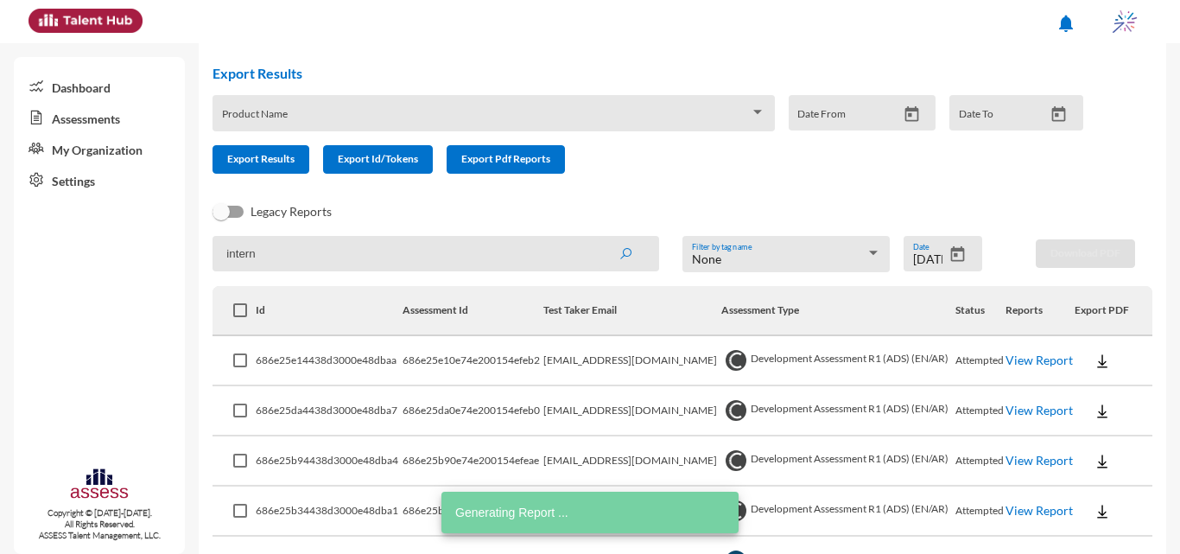
click at [951, 257] on icon "Open calendar" at bounding box center [958, 254] width 14 height 16
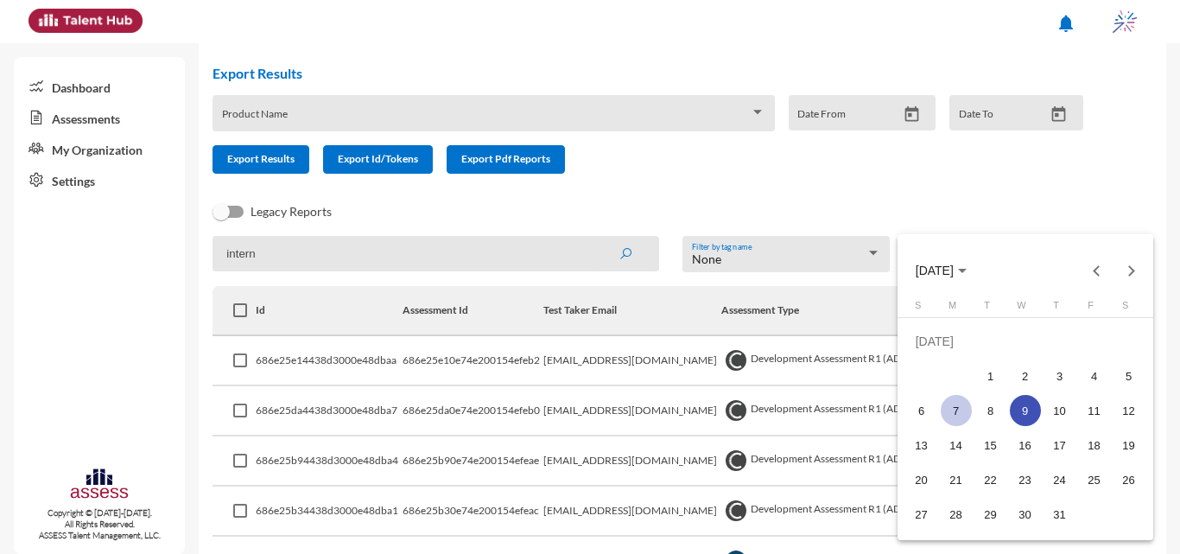
click at [962, 410] on div "7" at bounding box center [956, 410] width 31 height 31
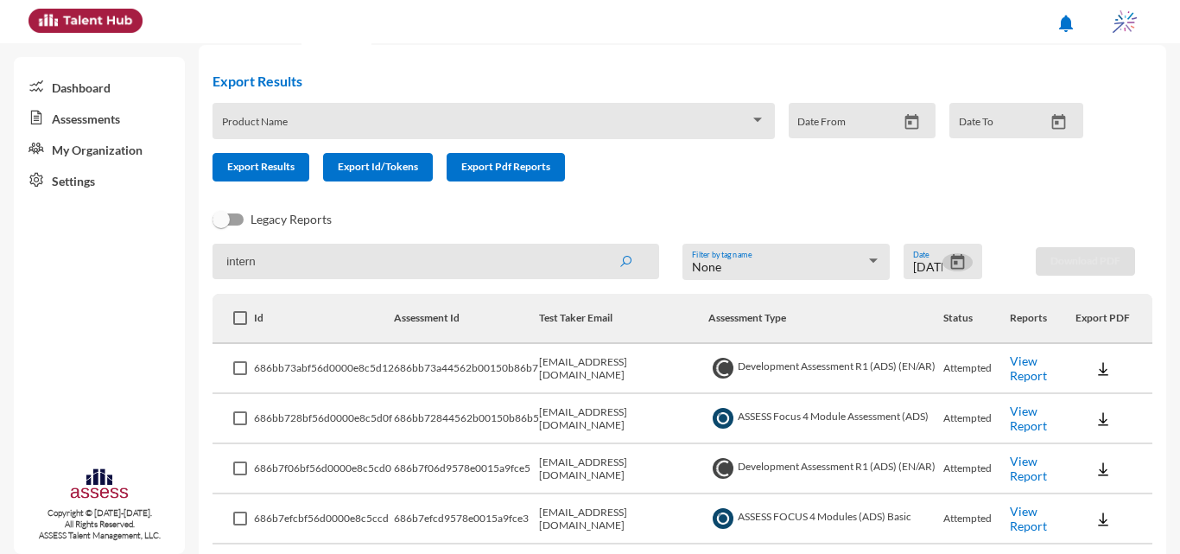
scroll to position [48, 0]
click at [954, 265] on icon "Open calendar" at bounding box center [958, 263] width 18 height 18
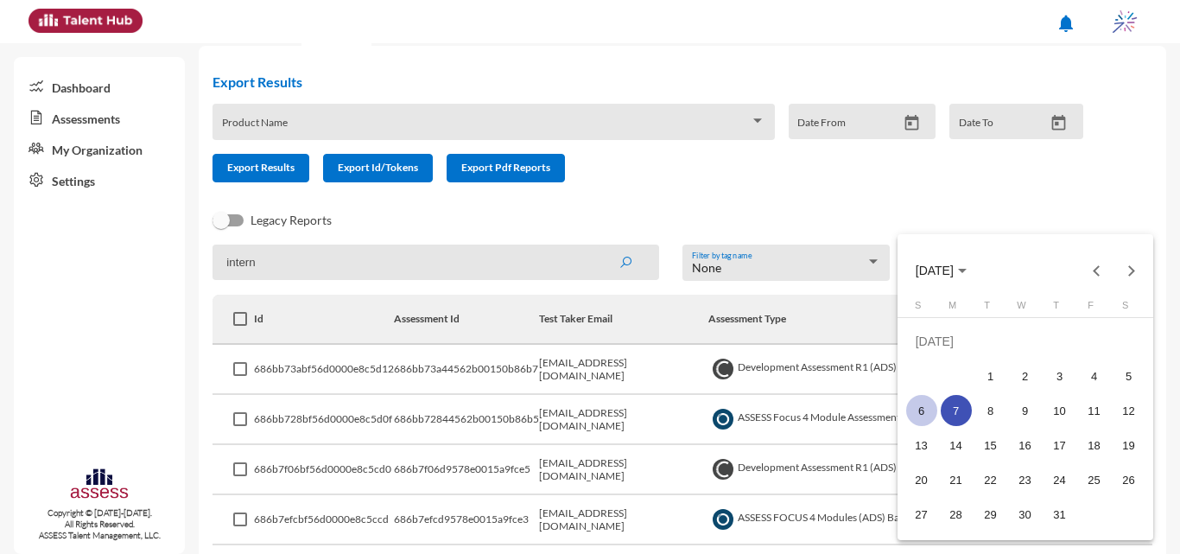
click at [914, 408] on div "6" at bounding box center [922, 410] width 31 height 31
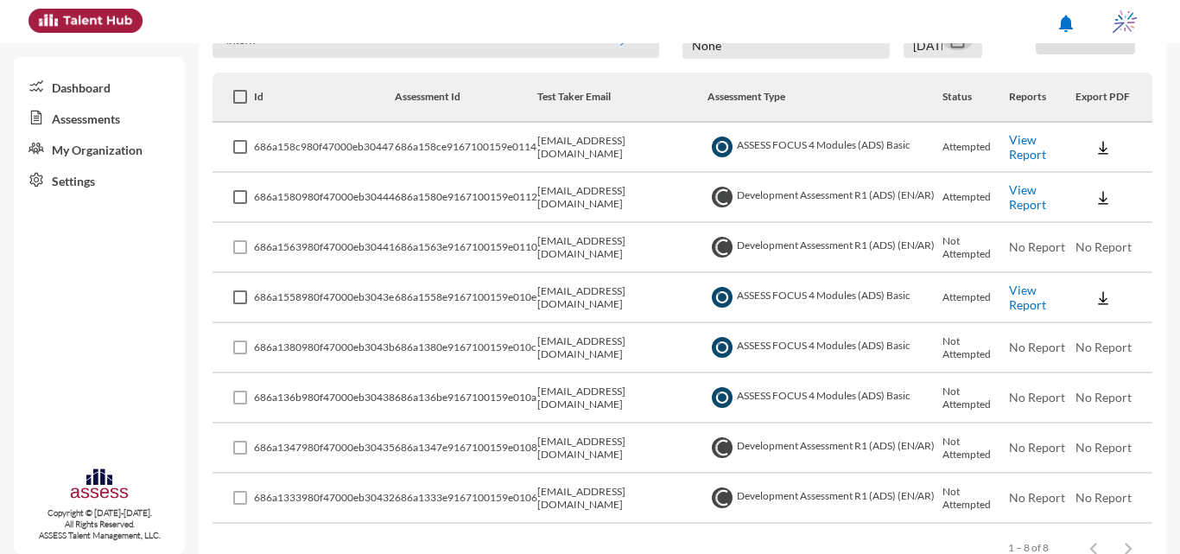
scroll to position [307, 0]
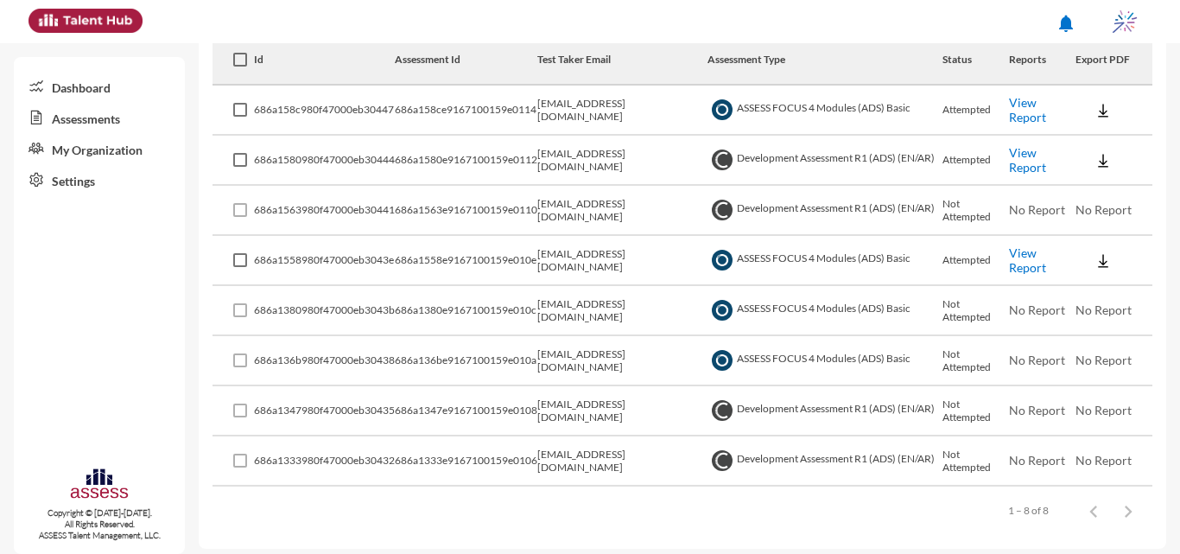
click at [1023, 99] on link "View Report" at bounding box center [1027, 109] width 37 height 29
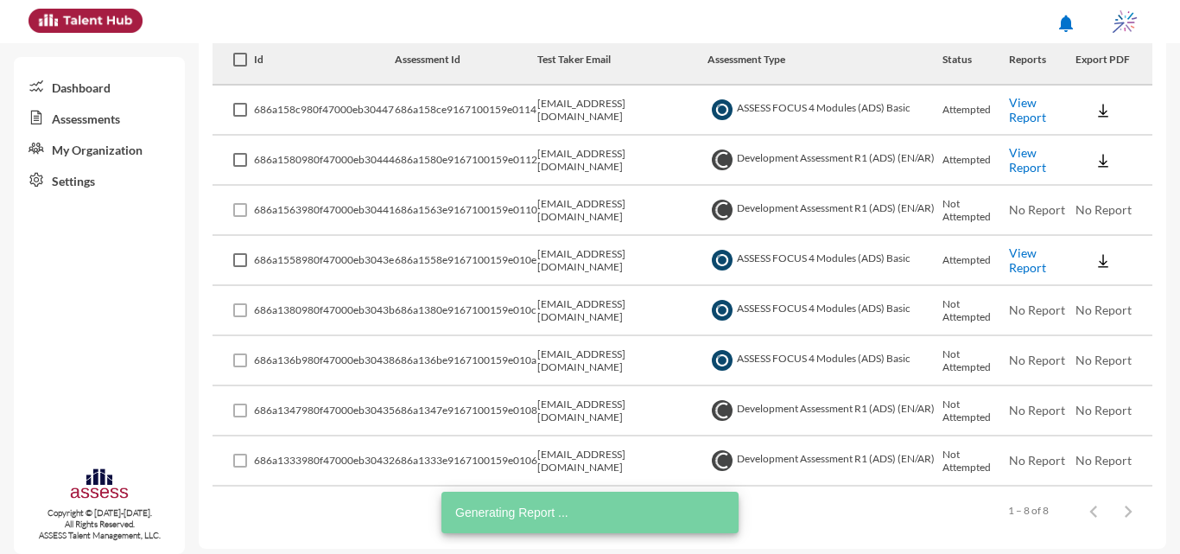
click at [1025, 266] on link "View Report" at bounding box center [1027, 259] width 37 height 29
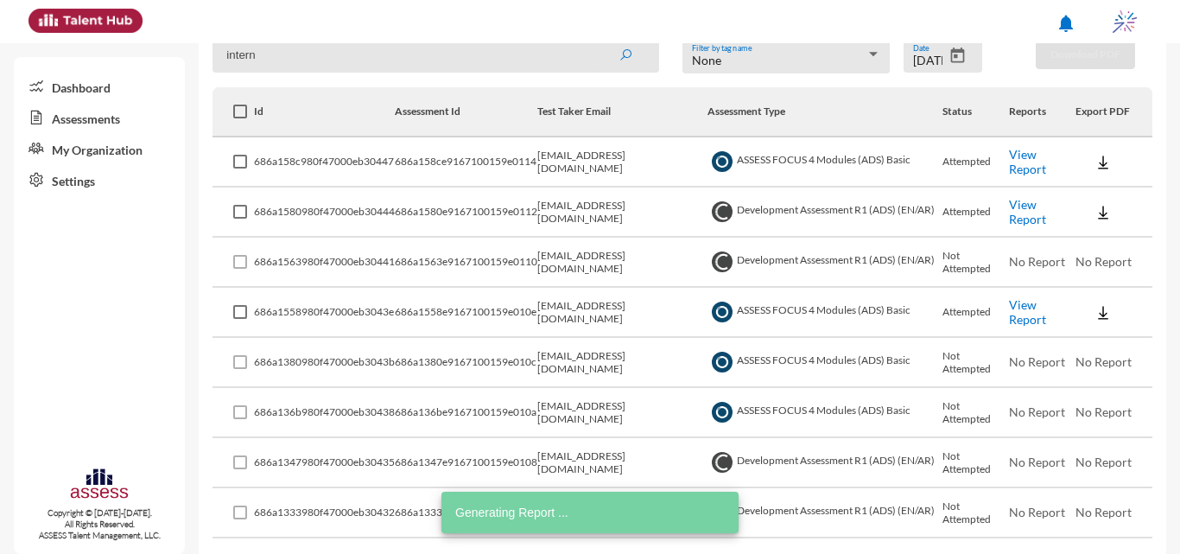
scroll to position [229, 0]
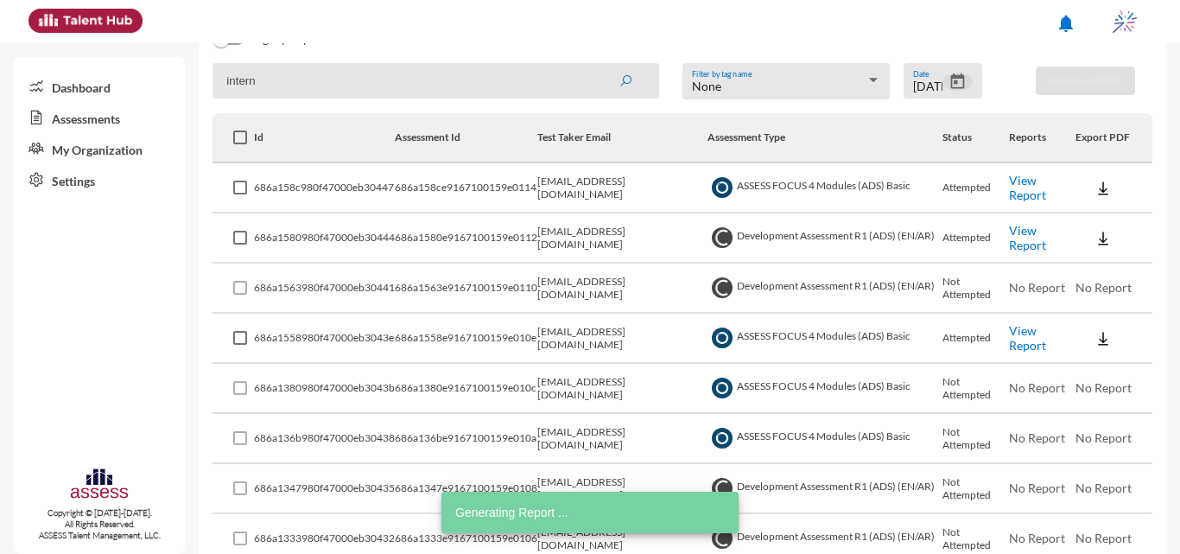
click at [949, 80] on icon "Open calendar" at bounding box center [958, 82] width 18 height 18
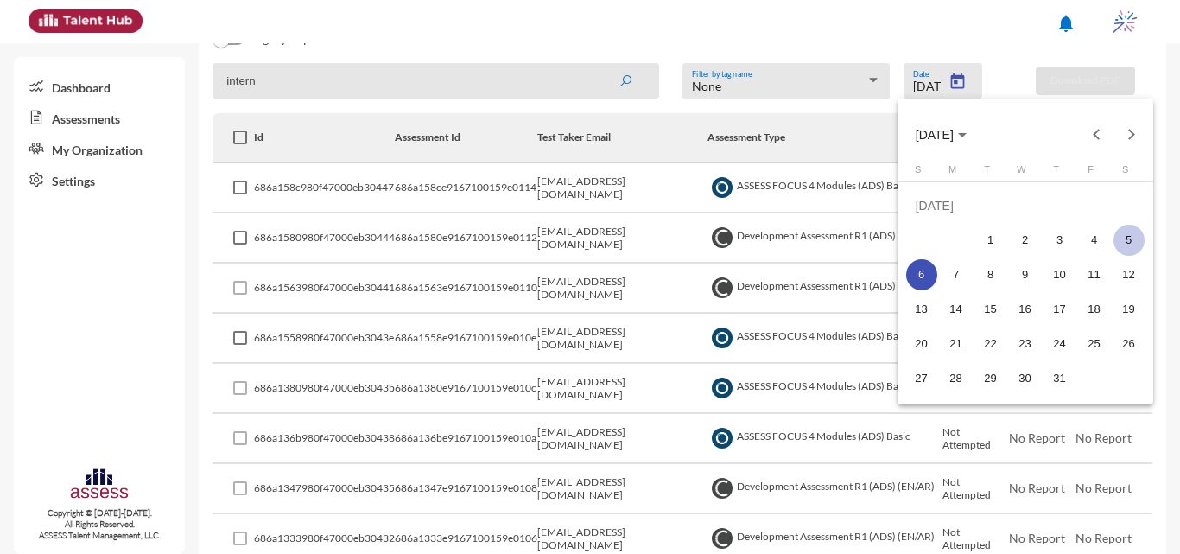
click at [1119, 240] on div "5" at bounding box center [1129, 240] width 31 height 31
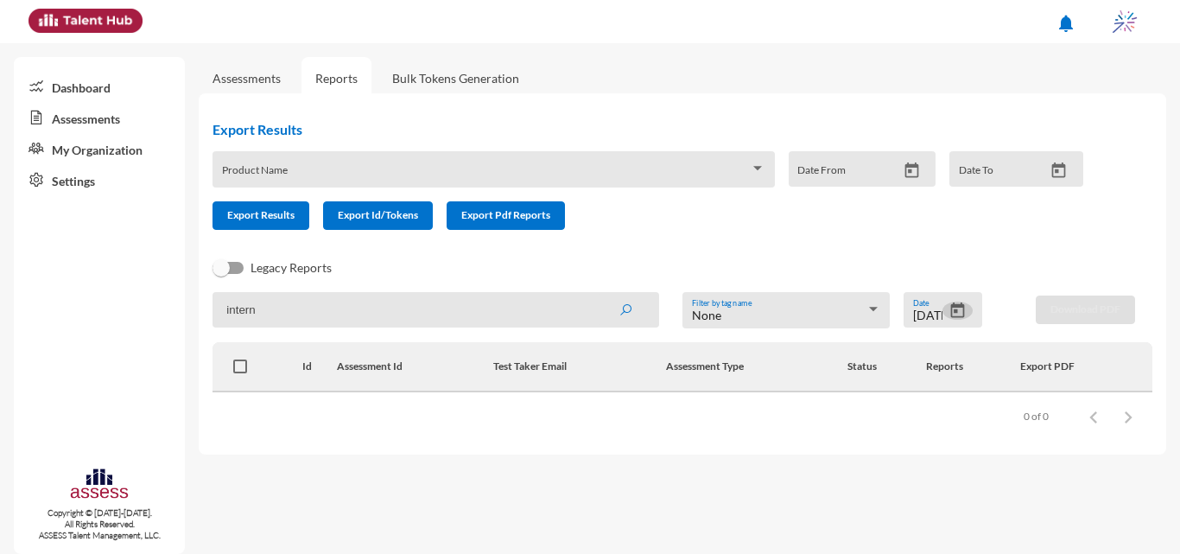
scroll to position [0, 0]
click at [958, 315] on icon "Open calendar" at bounding box center [958, 311] width 18 height 18
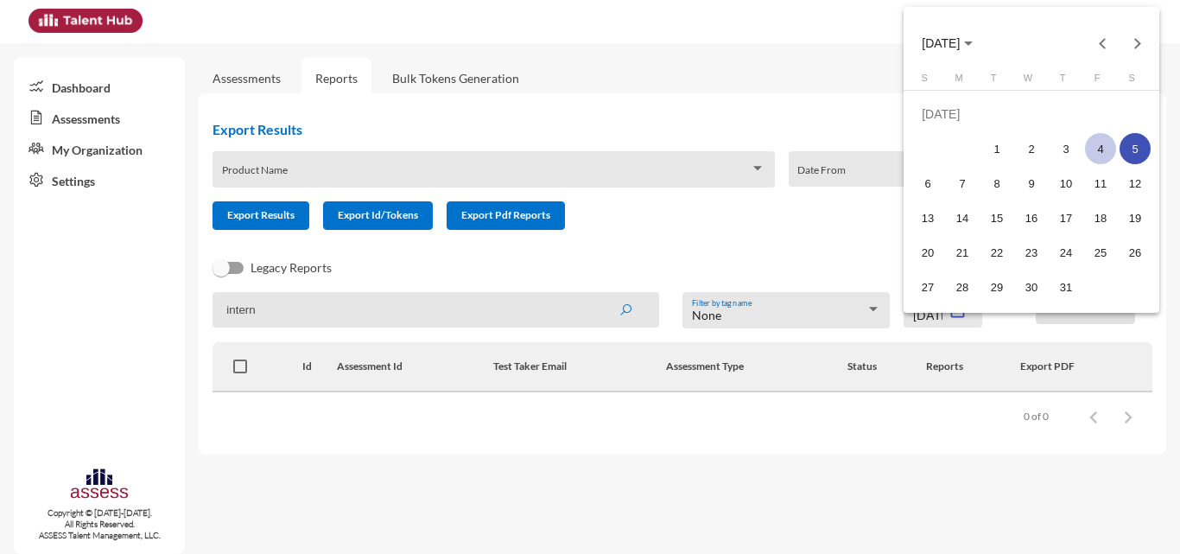
click at [1100, 139] on div "4" at bounding box center [1100, 148] width 31 height 31
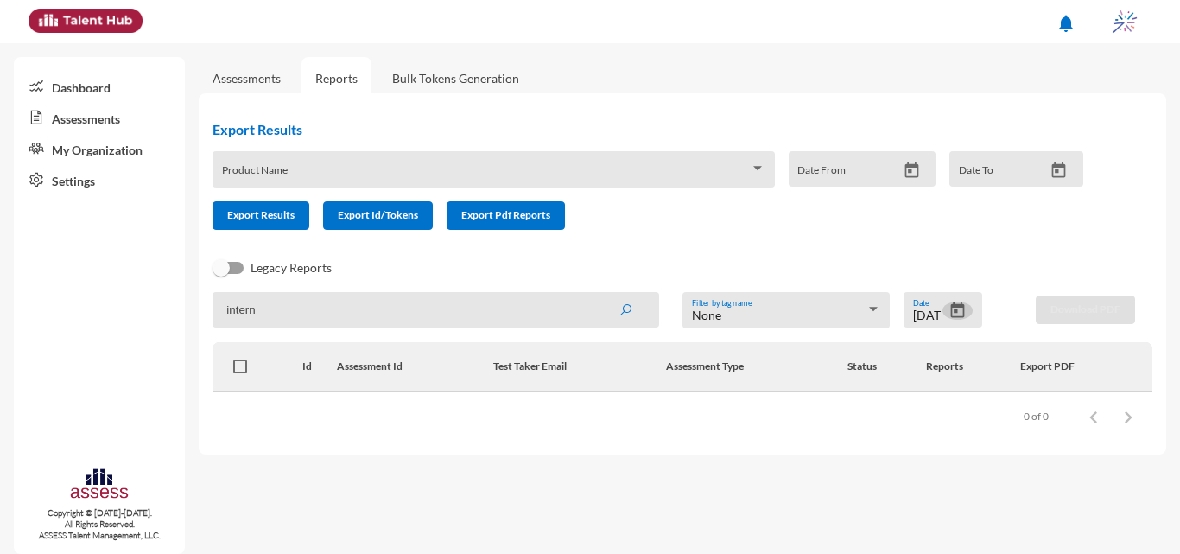
click at [955, 312] on icon "Open calendar" at bounding box center [958, 311] width 18 height 18
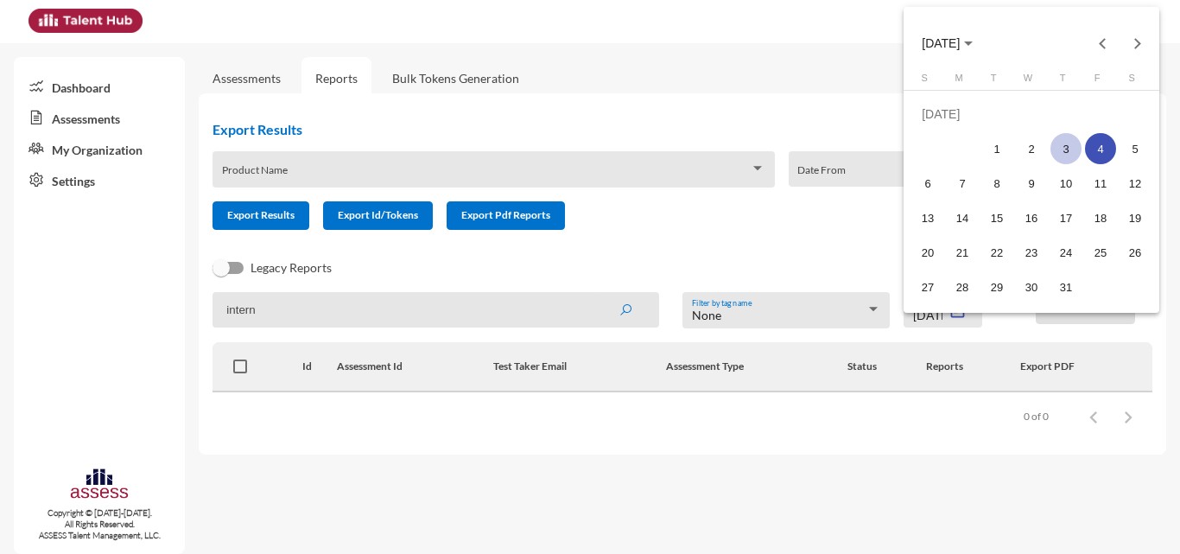
click at [1063, 148] on div "3" at bounding box center [1066, 148] width 31 height 31
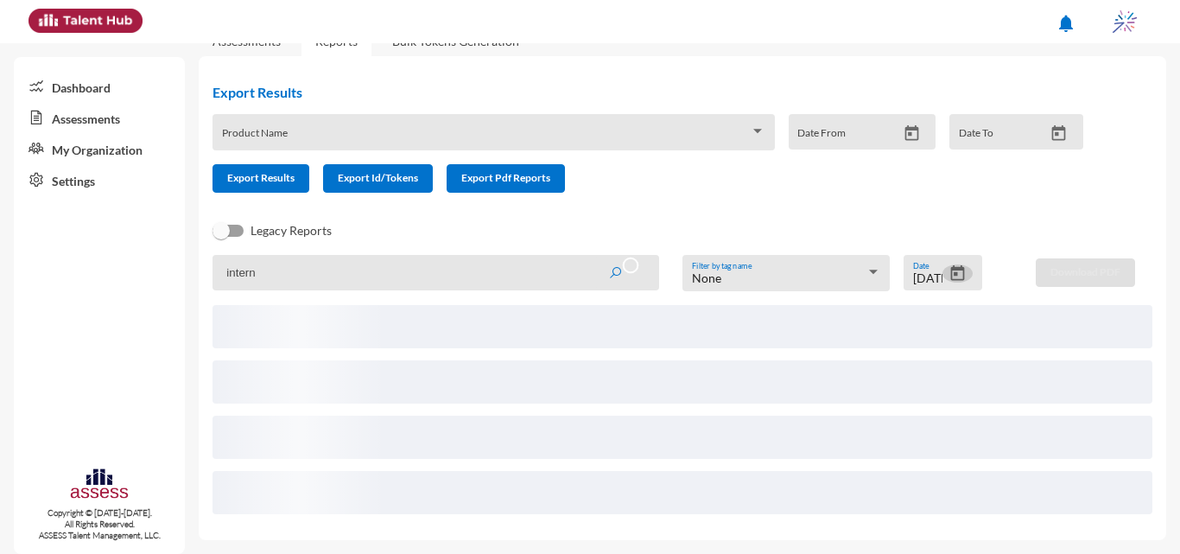
scroll to position [15, 0]
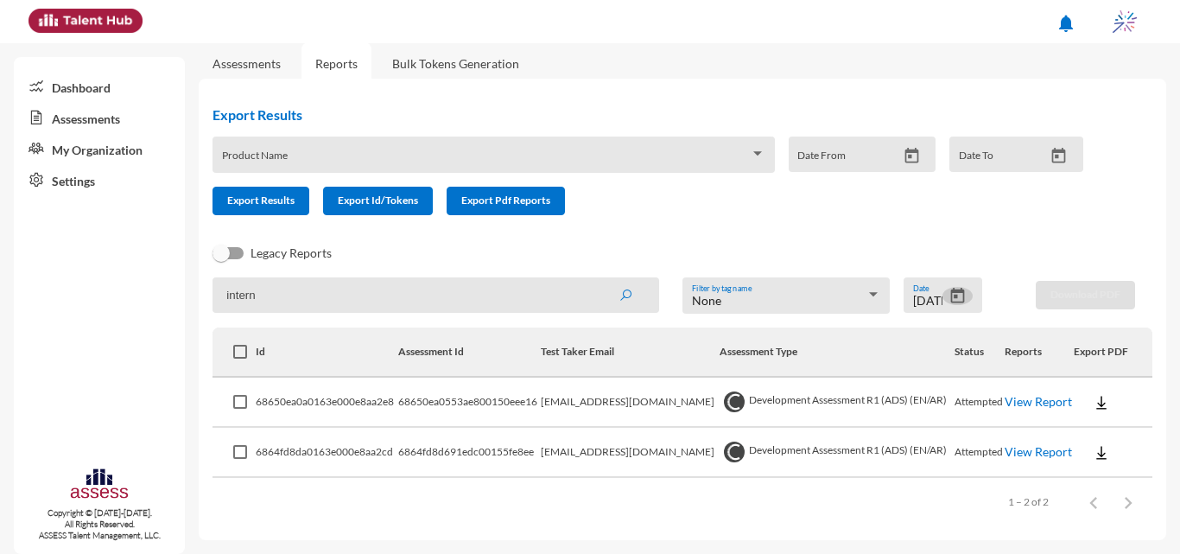
click at [960, 295] on button "Open calendar" at bounding box center [958, 296] width 30 height 18
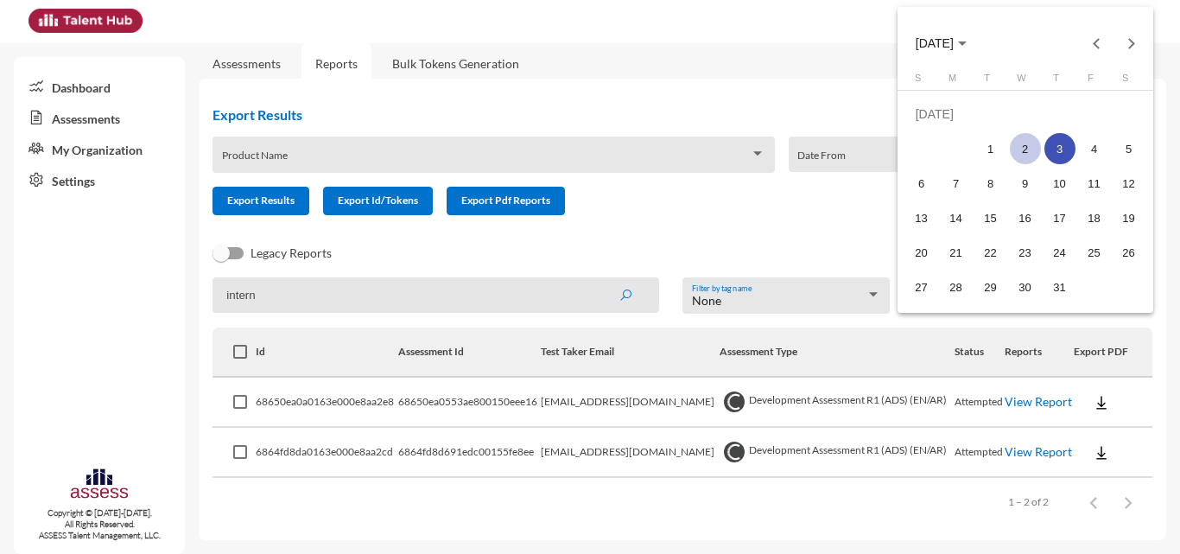
click at [1018, 155] on div "2" at bounding box center [1025, 148] width 31 height 31
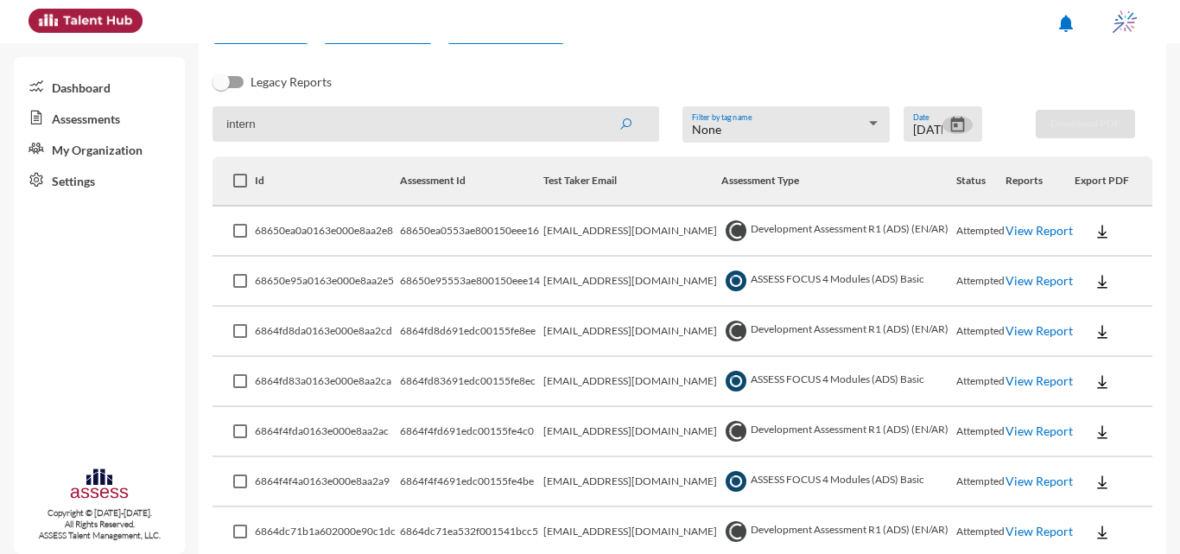
scroll to position [188, 0]
click at [1010, 263] on td "View Report" at bounding box center [1040, 280] width 69 height 50
click at [1011, 279] on link "View Report" at bounding box center [1039, 278] width 67 height 15
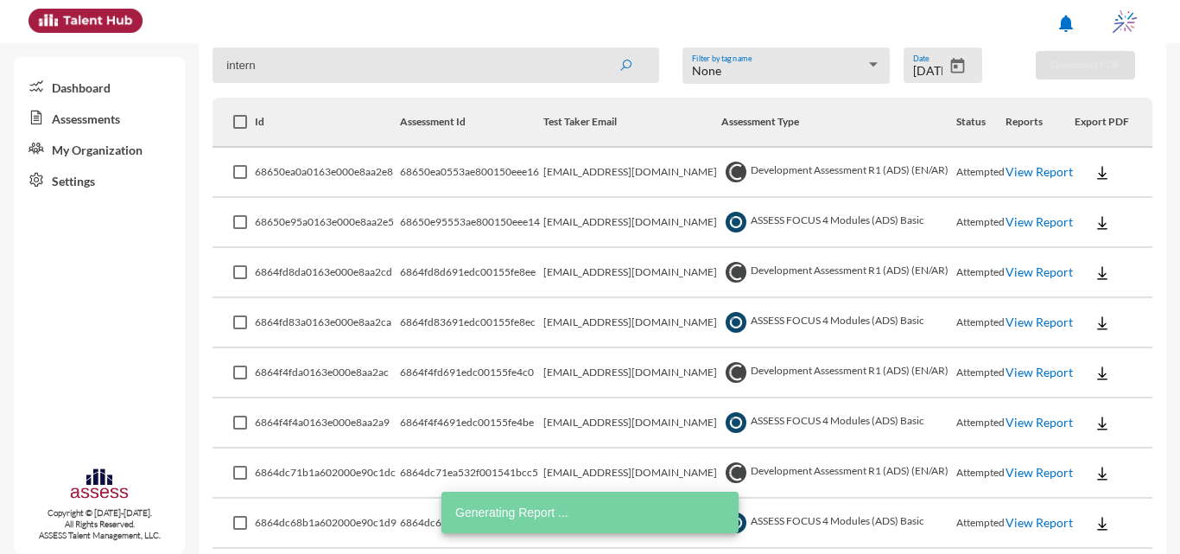
scroll to position [274, 0]
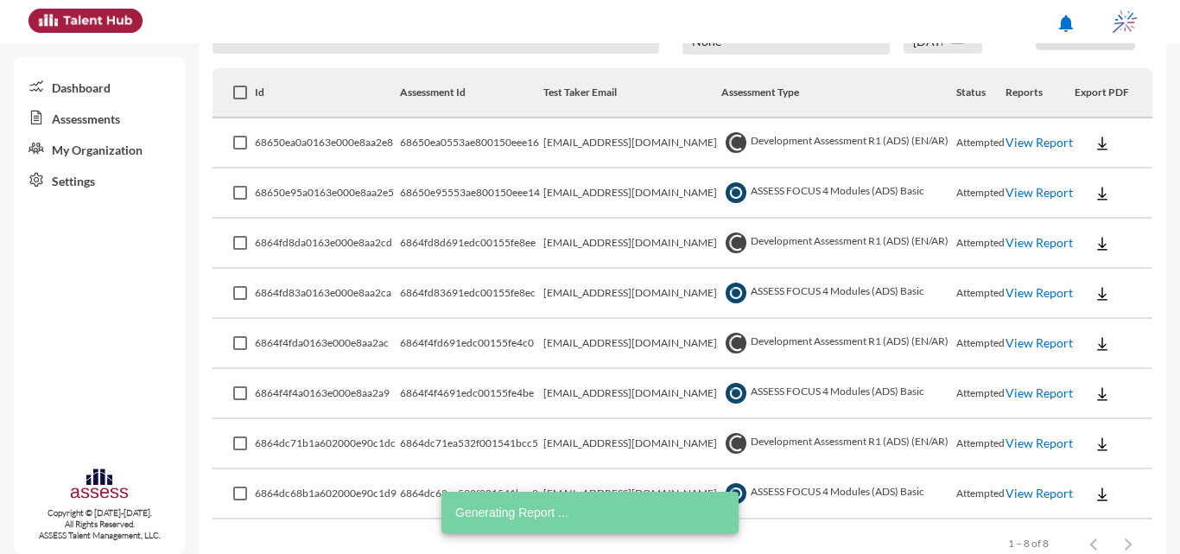
click at [1018, 293] on link "View Report" at bounding box center [1039, 292] width 67 height 15
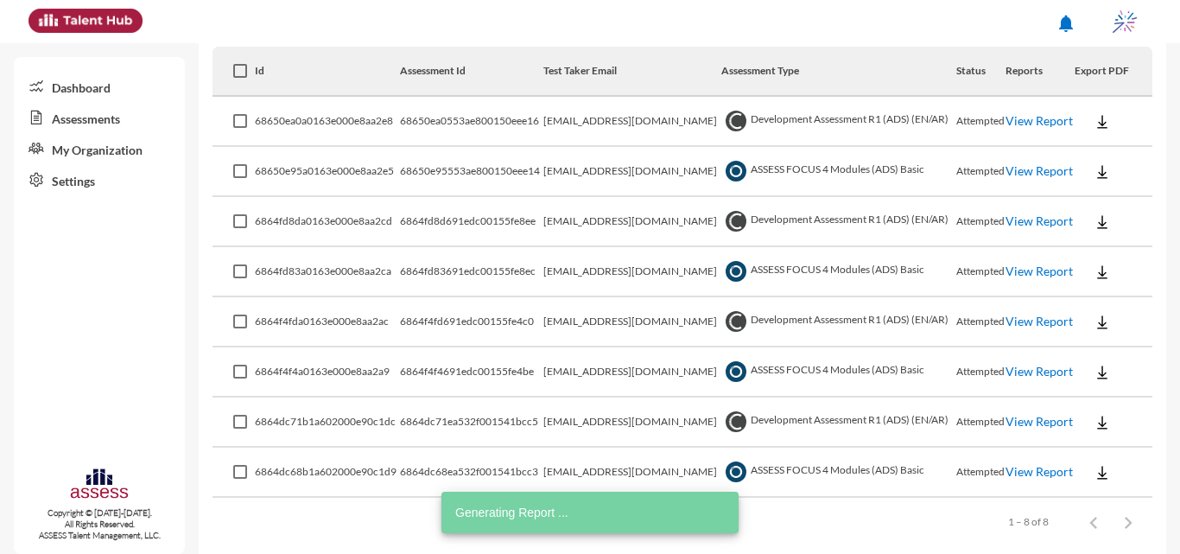
scroll to position [315, 0]
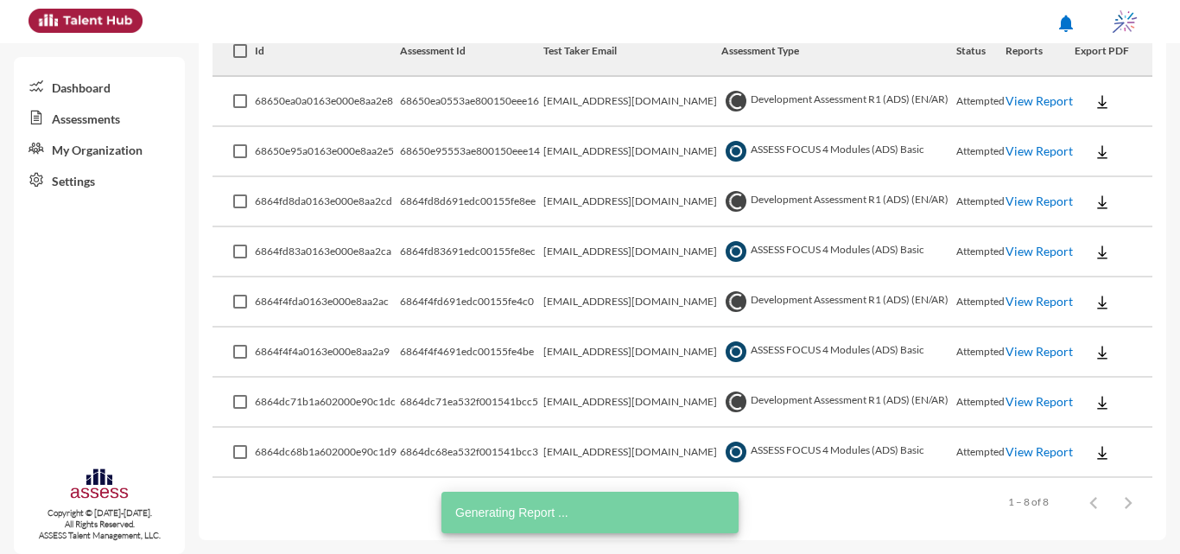
click at [1017, 449] on link "View Report" at bounding box center [1039, 451] width 67 height 15
click at [1012, 355] on link "View Report" at bounding box center [1039, 351] width 67 height 15
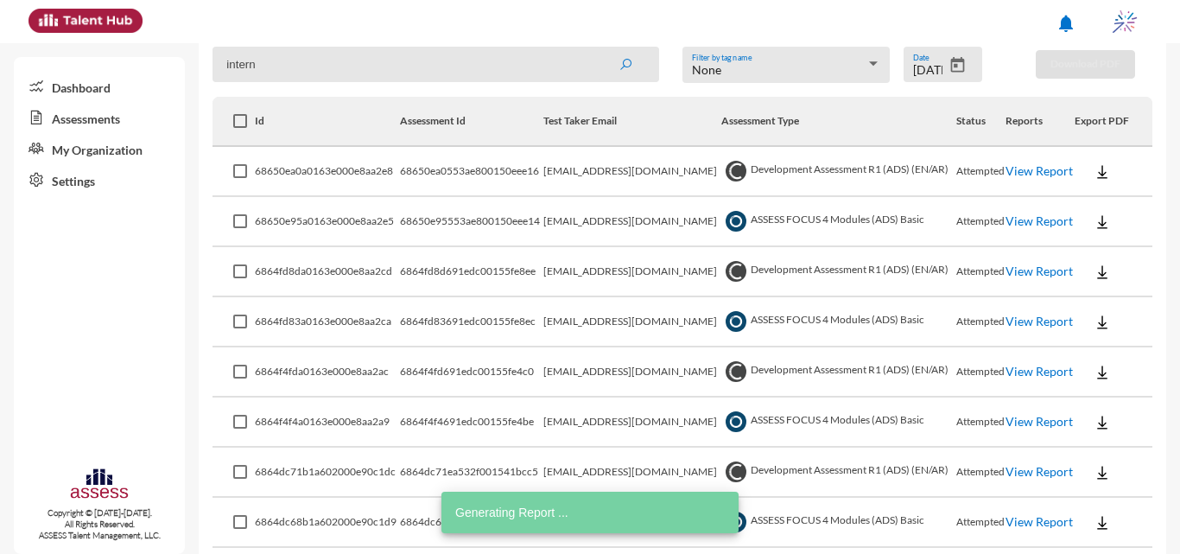
scroll to position [143, 0]
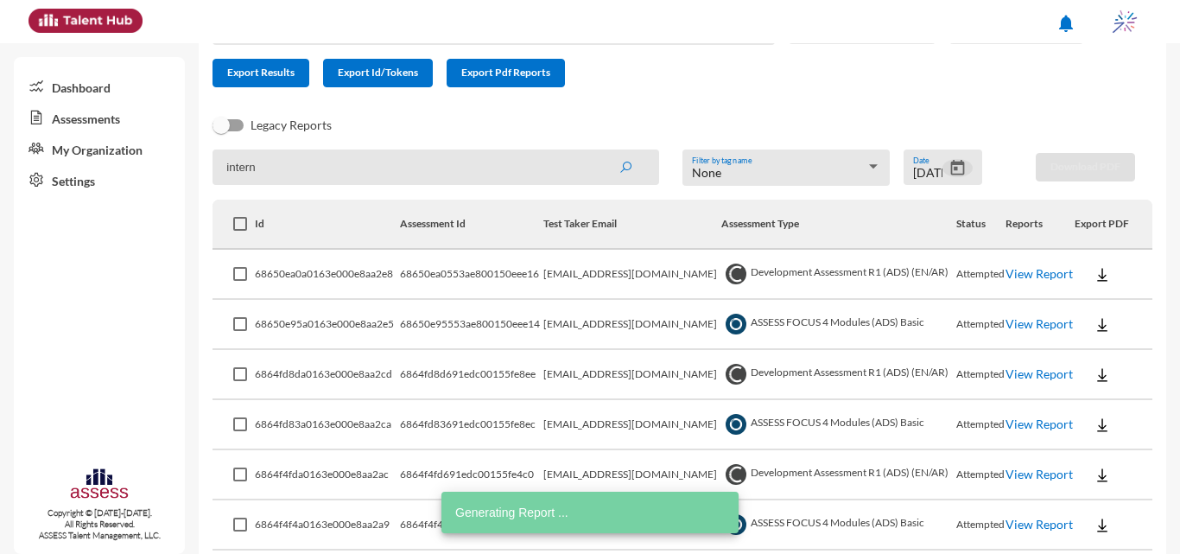
click at [949, 171] on icon "Open calendar" at bounding box center [958, 168] width 18 height 18
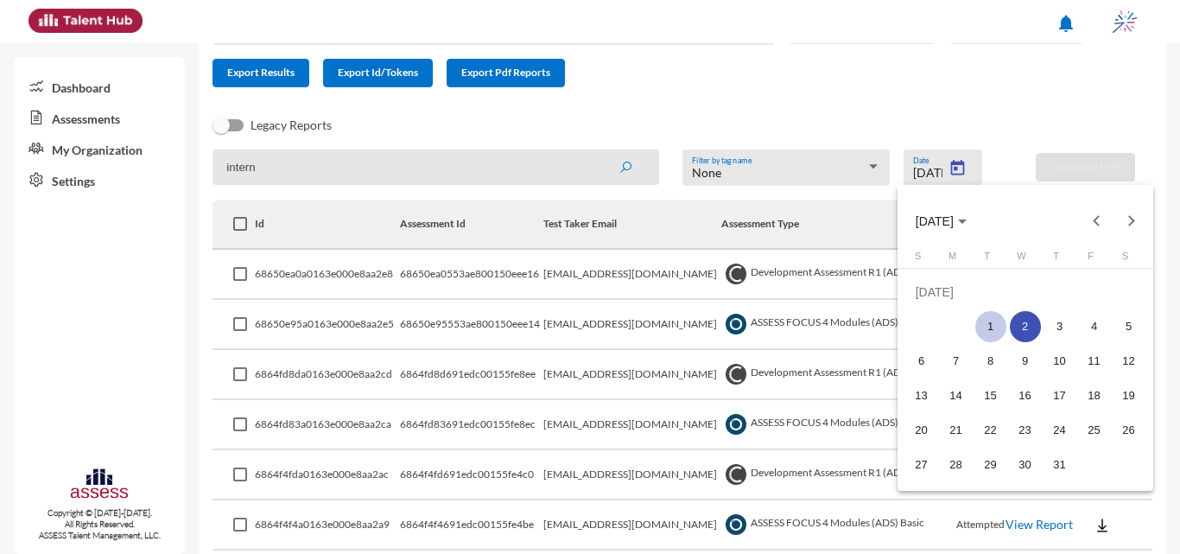
click at [990, 326] on div "1" at bounding box center [991, 326] width 31 height 31
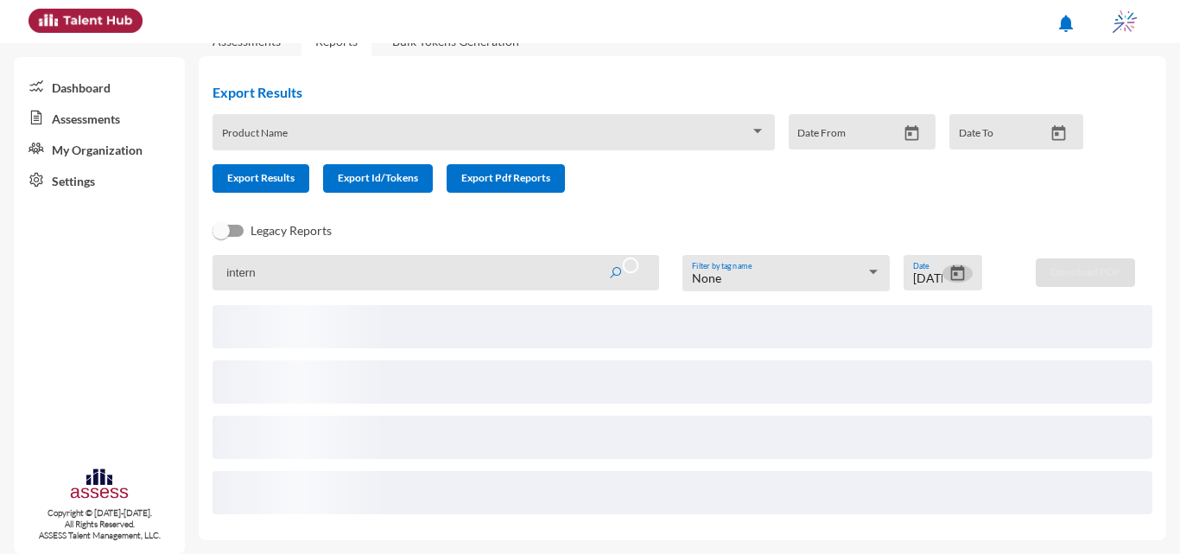
scroll to position [65, 0]
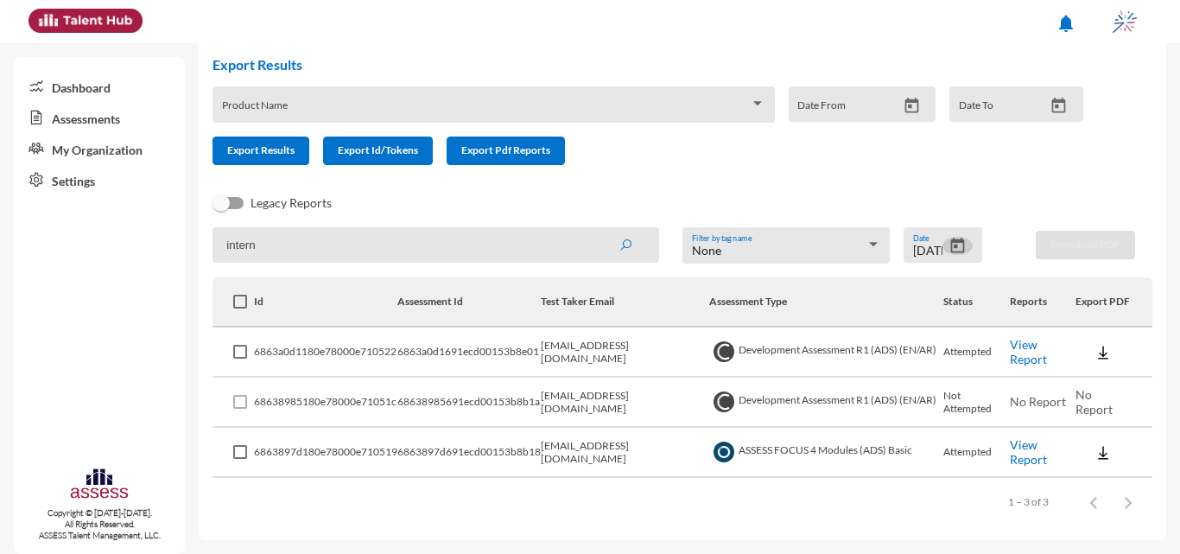
click at [1019, 451] on link "View Report" at bounding box center [1028, 451] width 37 height 29
click at [957, 245] on icon "Open calendar" at bounding box center [958, 246] width 14 height 16
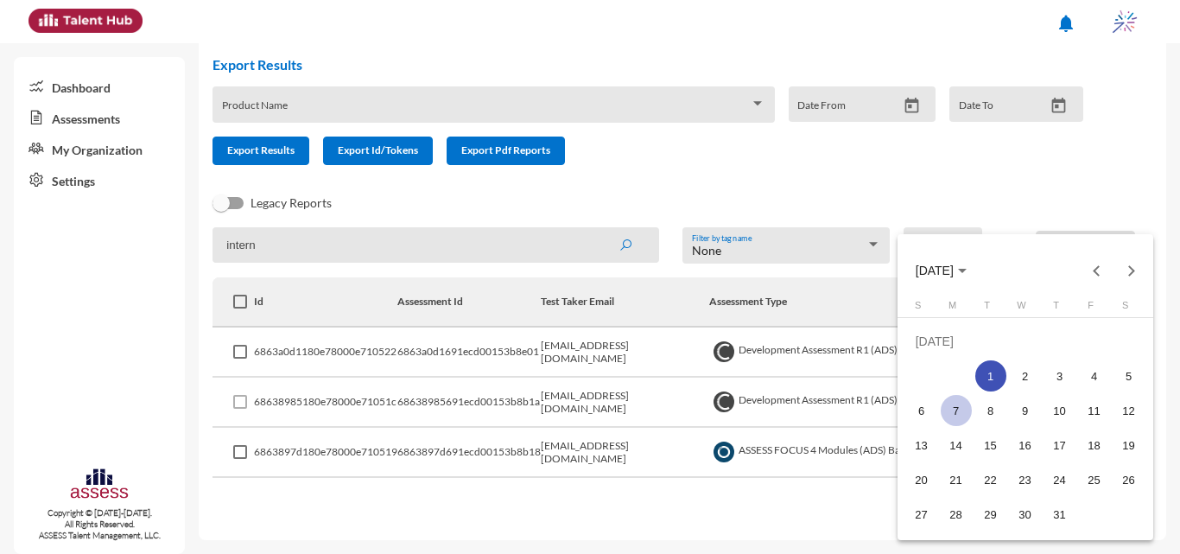
click at [952, 402] on div "7" at bounding box center [956, 410] width 31 height 31
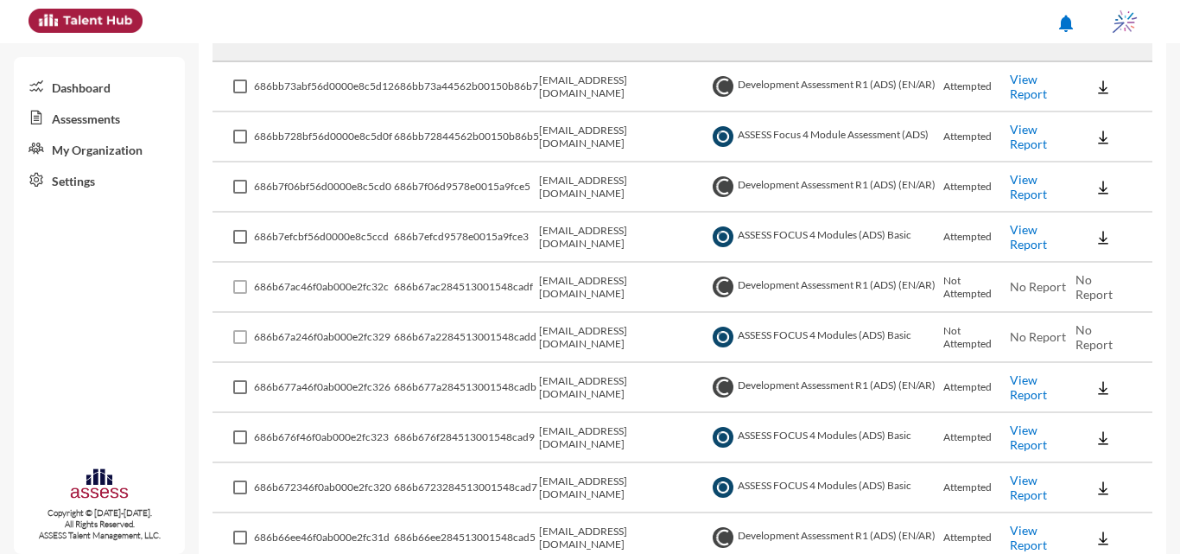
scroll to position [238, 0]
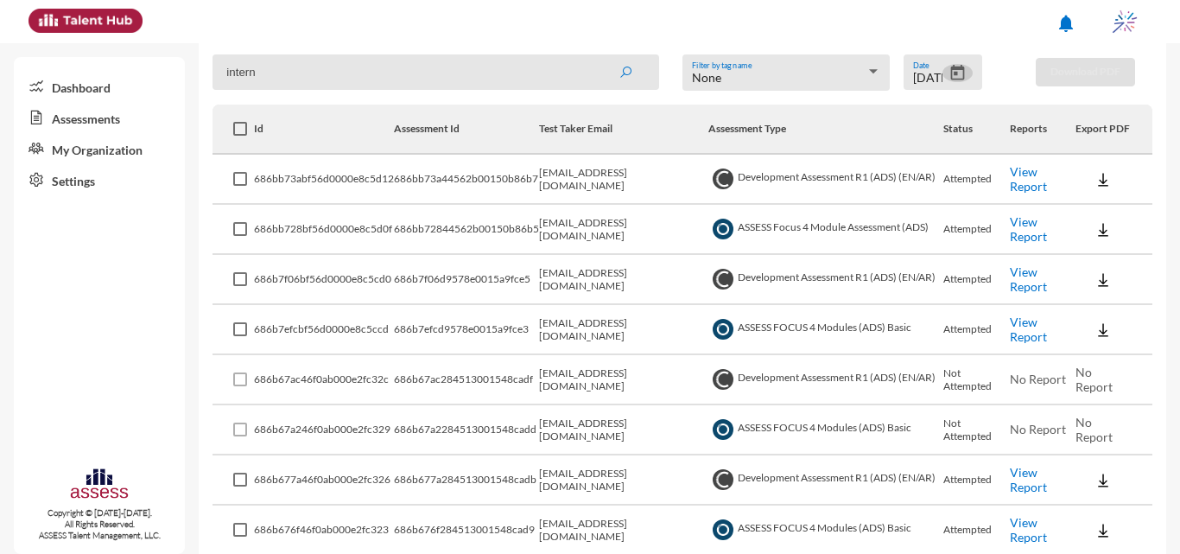
click at [1015, 224] on link "View Report" at bounding box center [1028, 228] width 37 height 29
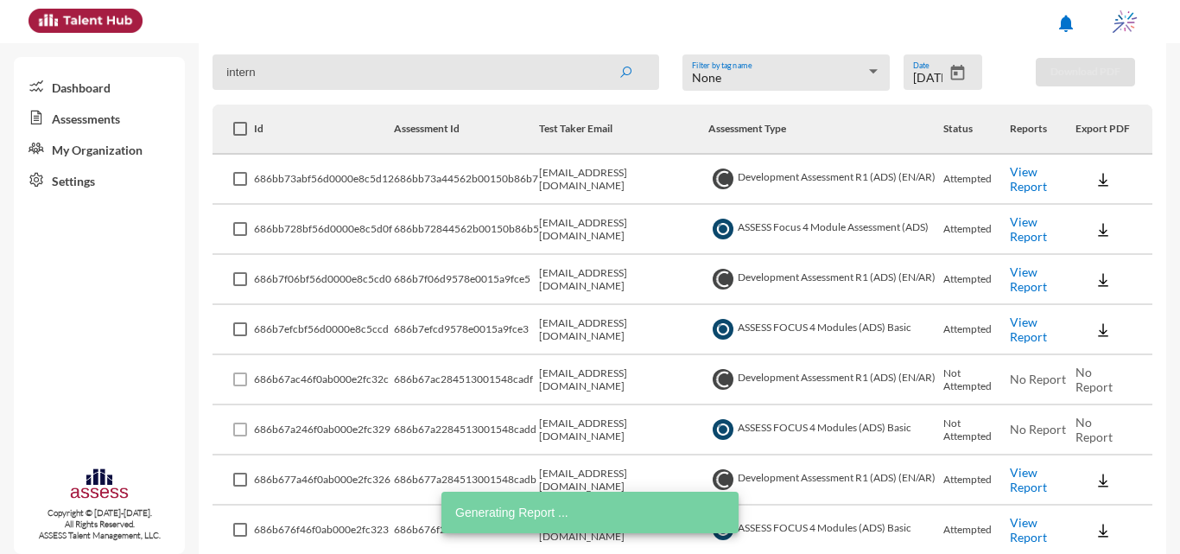
click at [1030, 329] on link "View Report" at bounding box center [1028, 329] width 37 height 29
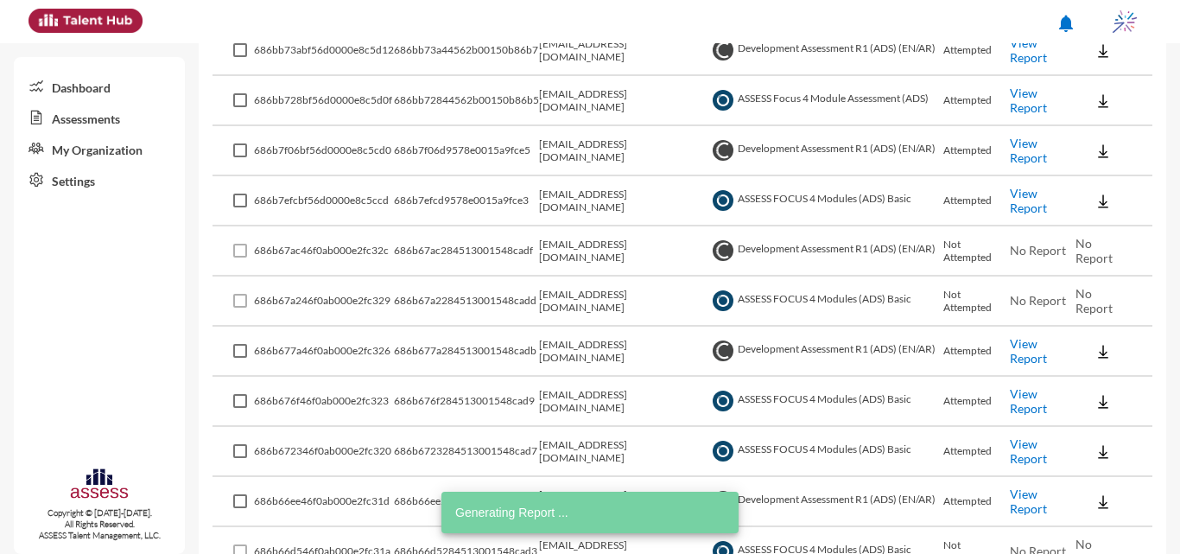
scroll to position [410, 0]
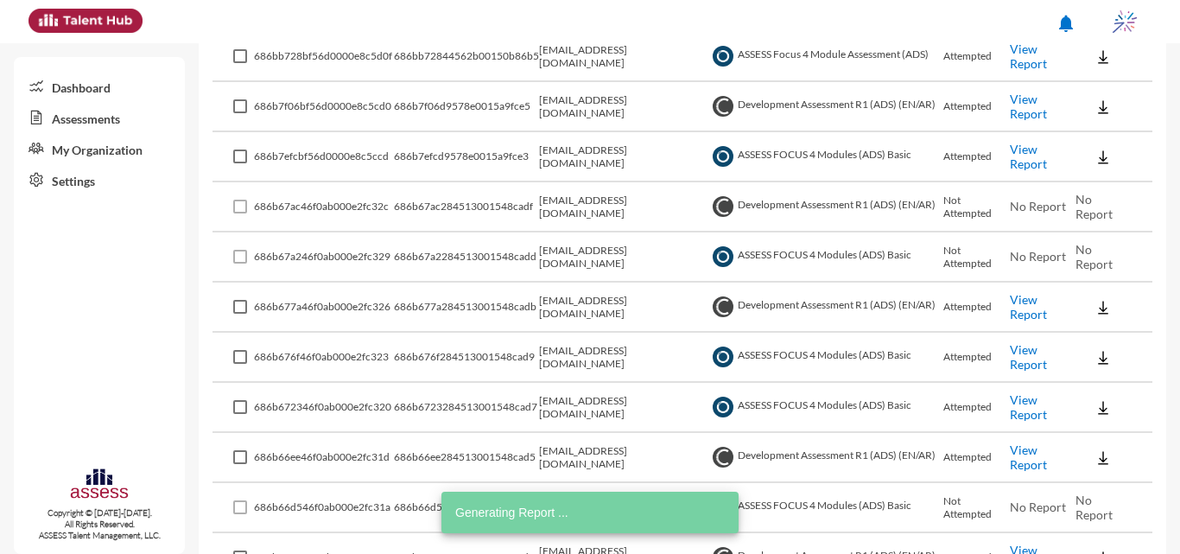
click at [1020, 357] on link "View Report" at bounding box center [1028, 356] width 37 height 29
click at [1034, 410] on link "View Report" at bounding box center [1028, 406] width 37 height 29
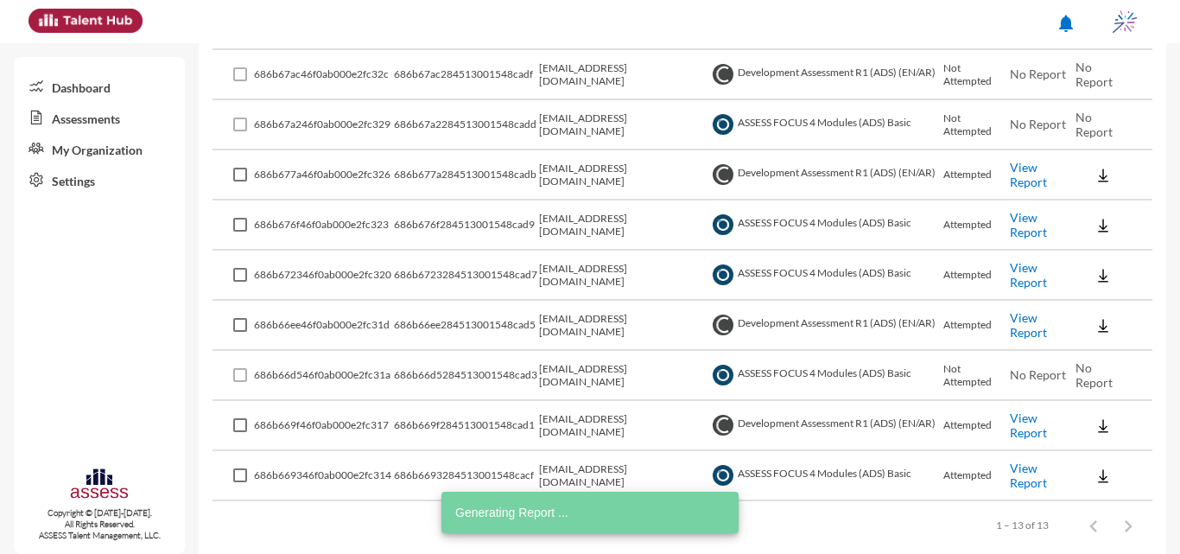
scroll to position [566, 0]
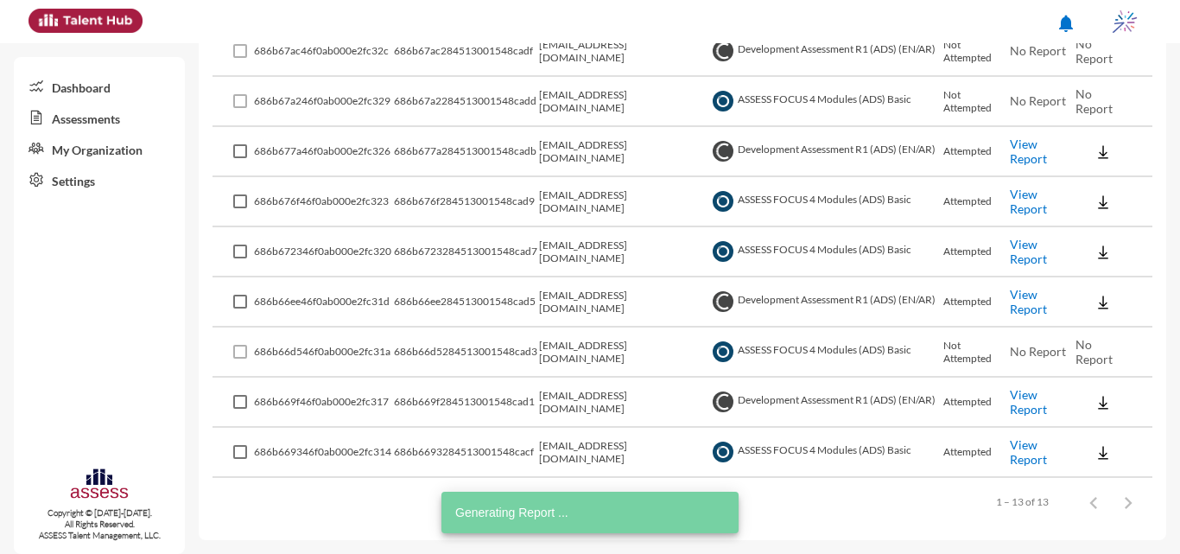
click at [1032, 458] on link "View Report" at bounding box center [1028, 451] width 37 height 29
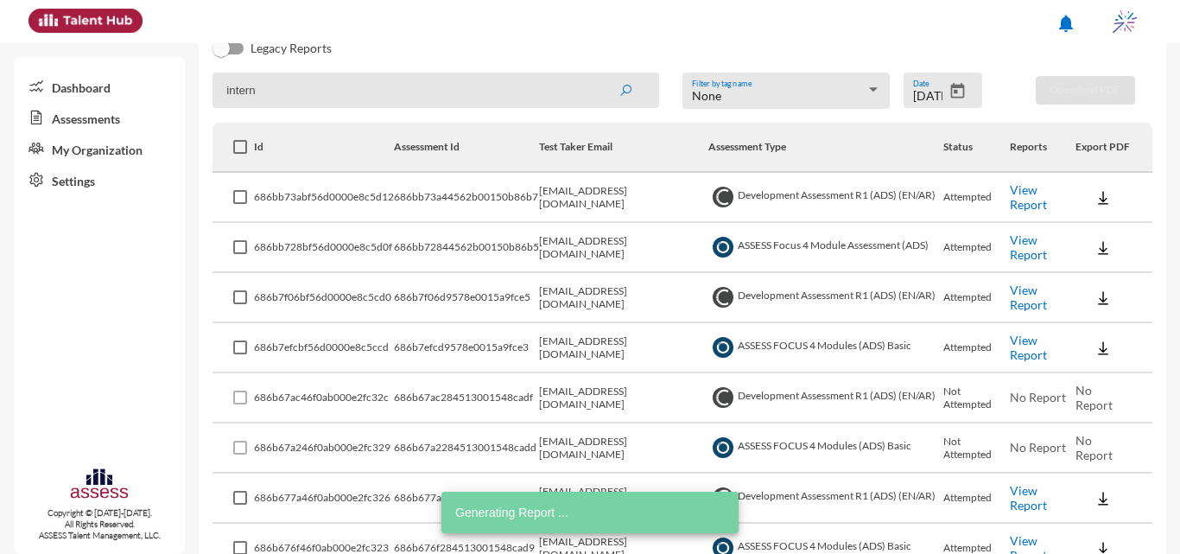
scroll to position [48, 0]
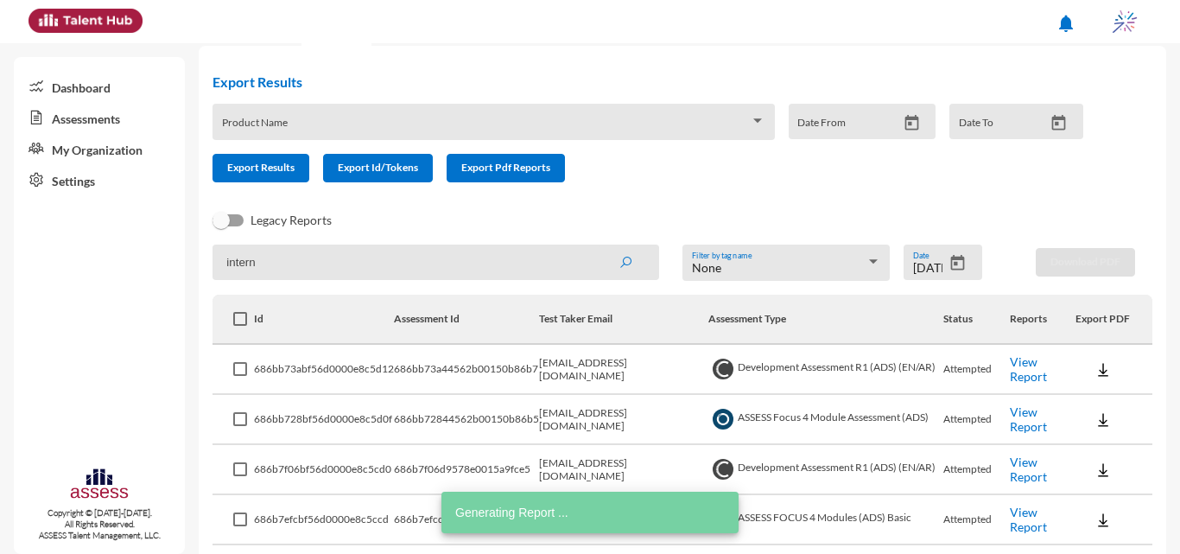
click at [954, 270] on icon "Open calendar" at bounding box center [958, 263] width 18 height 18
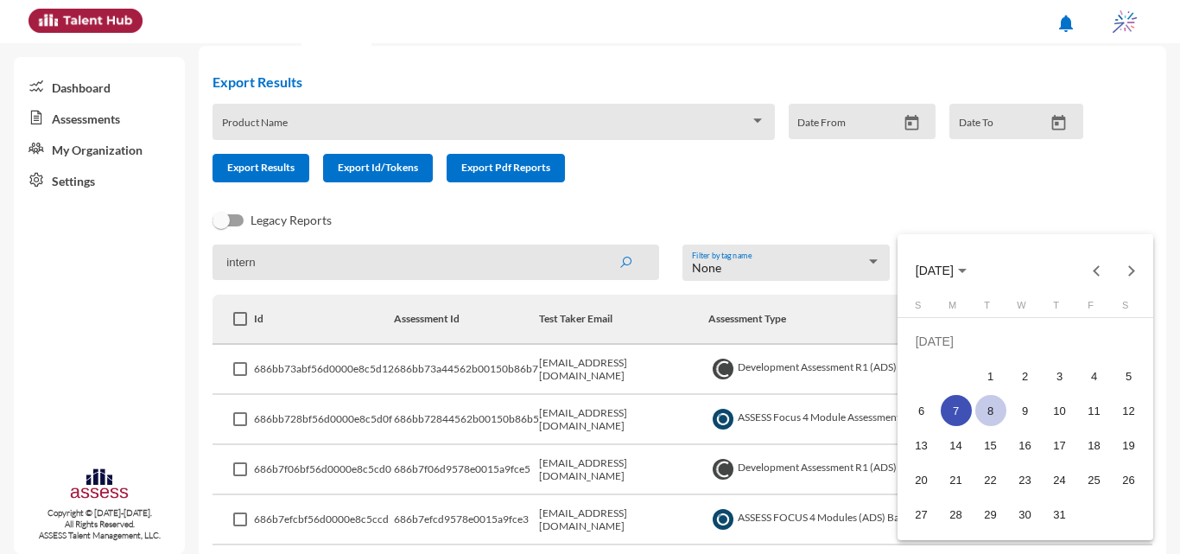
click at [990, 403] on div "8" at bounding box center [991, 410] width 31 height 31
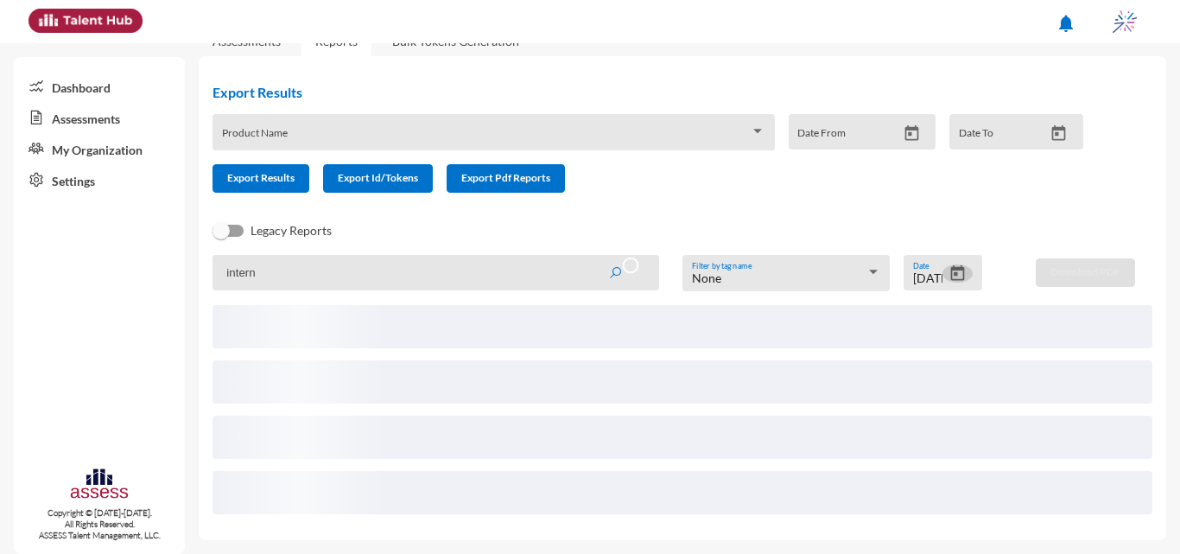
scroll to position [15, 0]
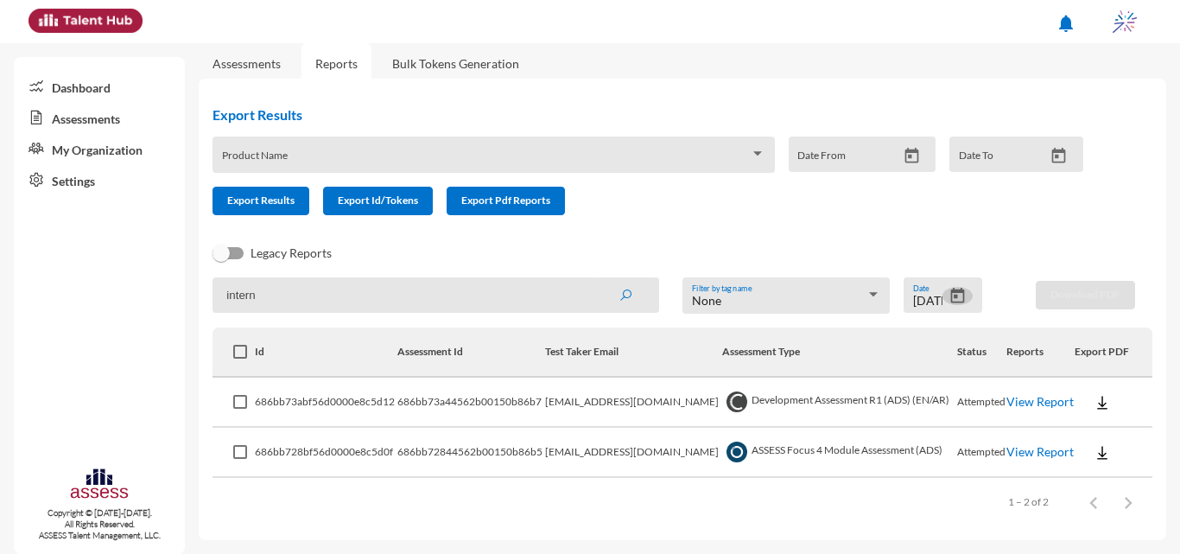
click at [1039, 449] on td "View Report" at bounding box center [1041, 453] width 68 height 50
click at [1031, 447] on link "View Report" at bounding box center [1040, 451] width 67 height 15
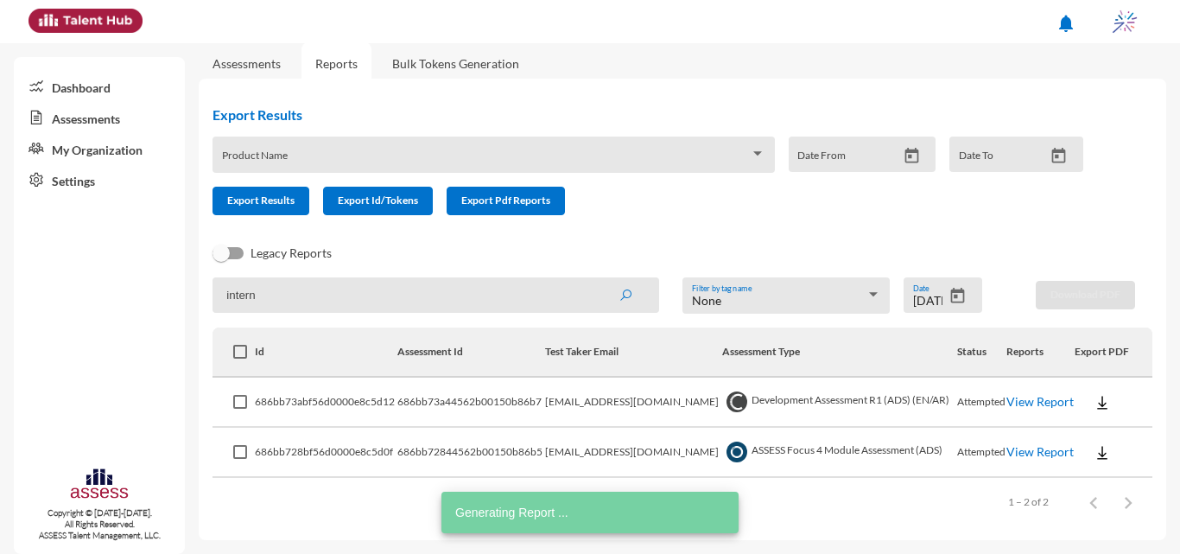
click at [955, 309] on div "7/8/2025 Date" at bounding box center [943, 294] width 79 height 35
click at [951, 293] on icon "Open calendar" at bounding box center [958, 296] width 14 height 16
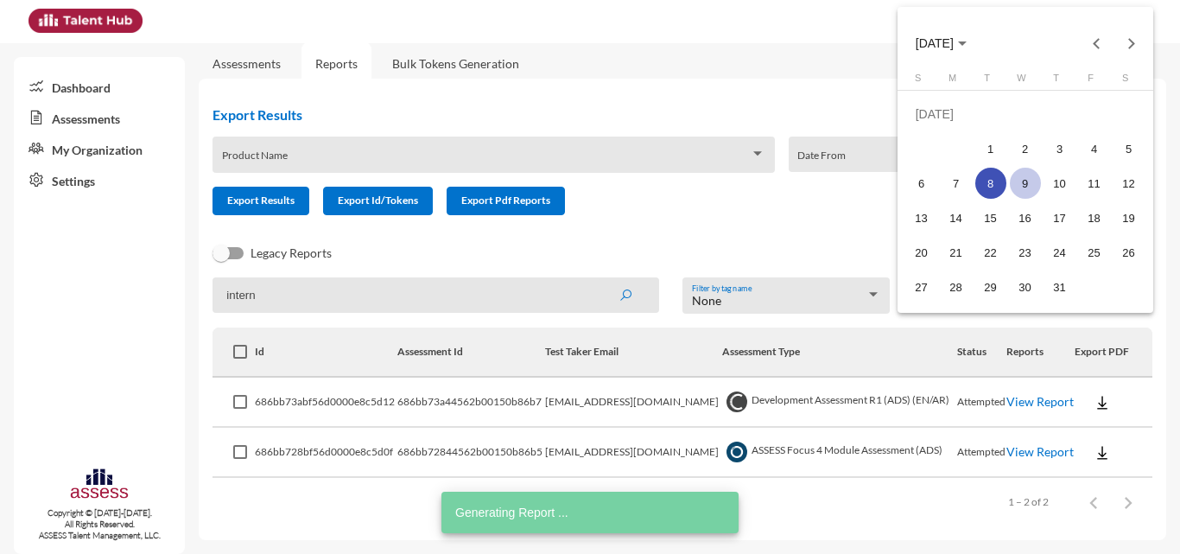
click at [1034, 190] on div "9" at bounding box center [1025, 183] width 31 height 31
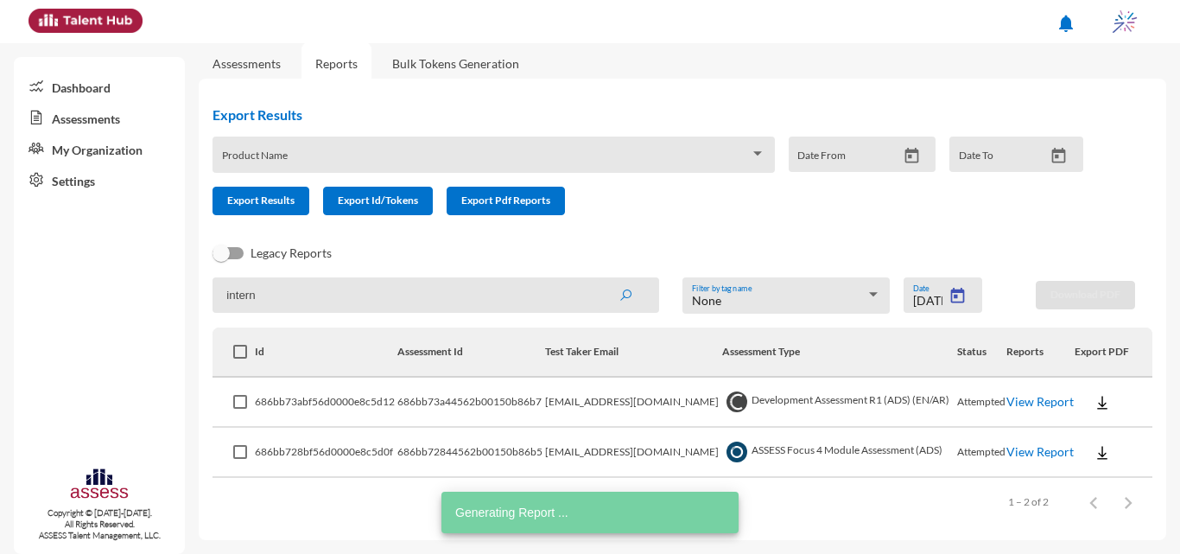
type input "7/9/2025"
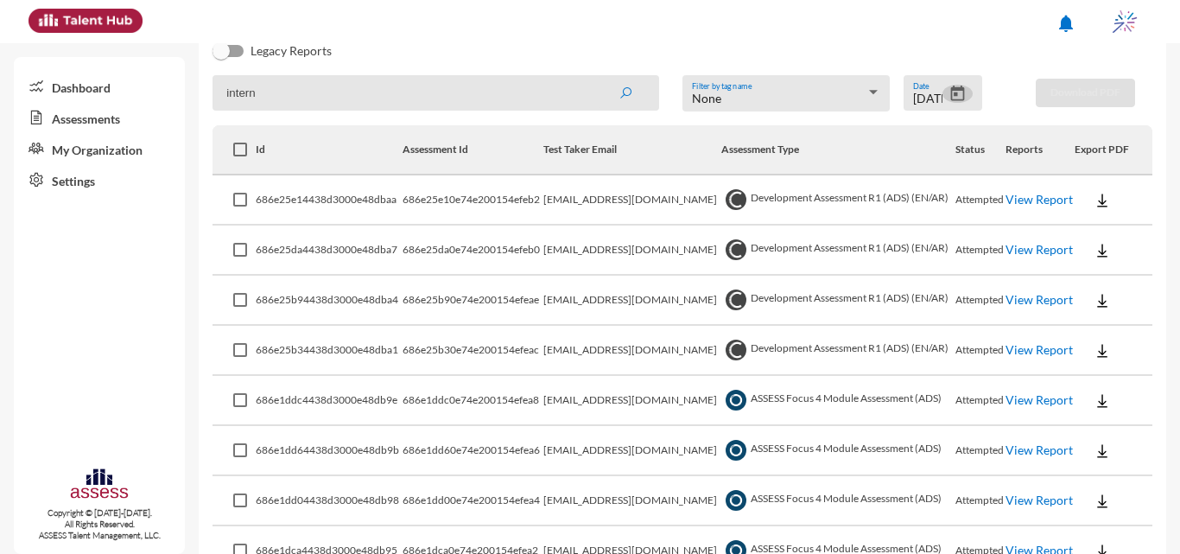
scroll to position [315, 0]
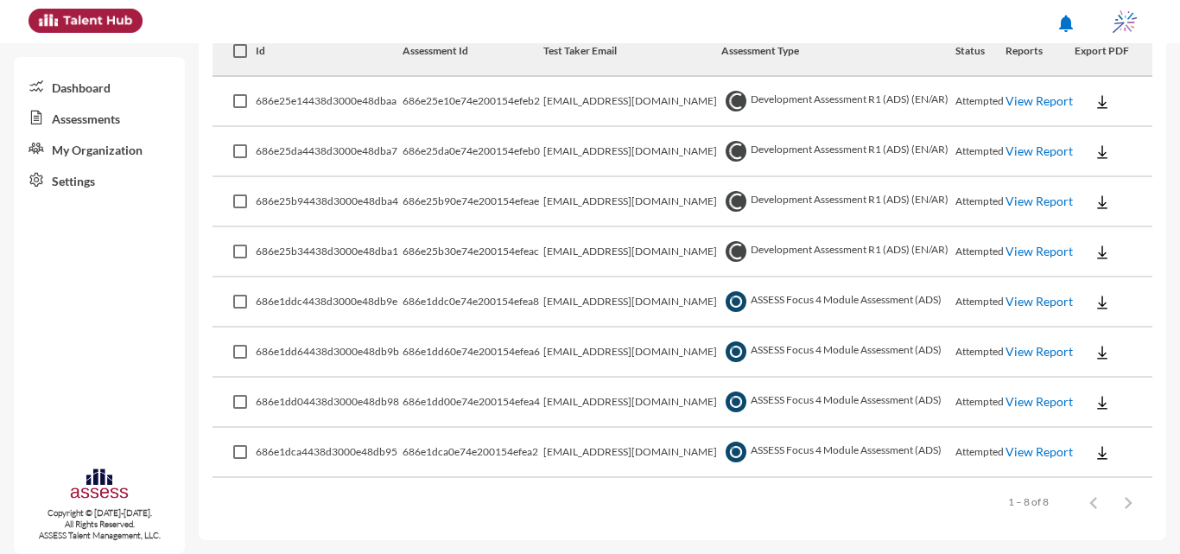
click at [1015, 304] on link "View Report" at bounding box center [1039, 301] width 67 height 15
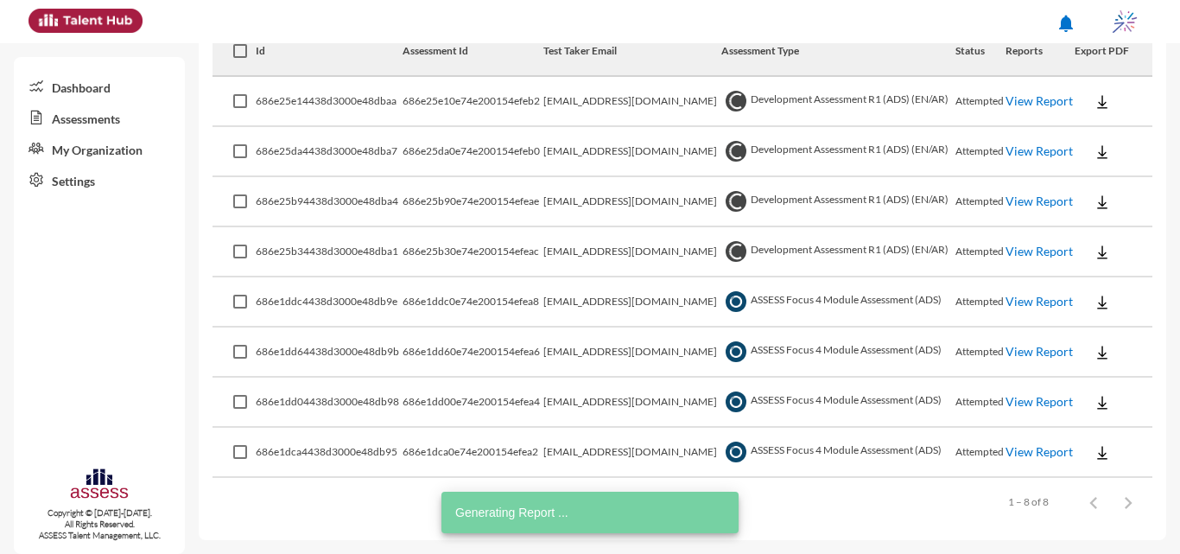
click at [1028, 358] on link "View Report" at bounding box center [1039, 351] width 67 height 15
click at [1021, 394] on link "View Report" at bounding box center [1039, 401] width 67 height 15
click at [1038, 453] on link "View Report" at bounding box center [1039, 451] width 67 height 15
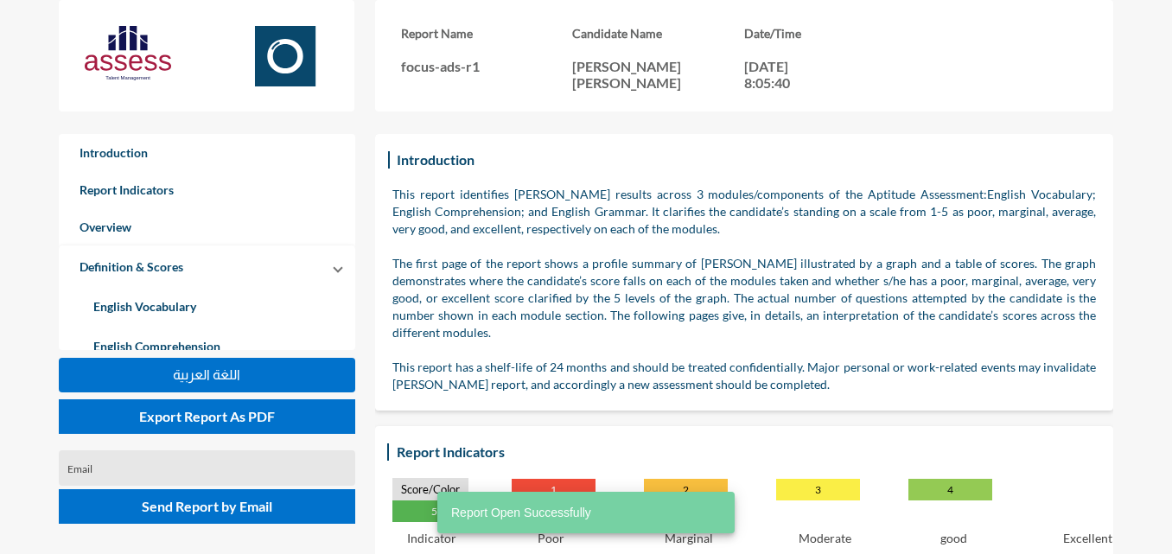
scroll to position [554, 1172]
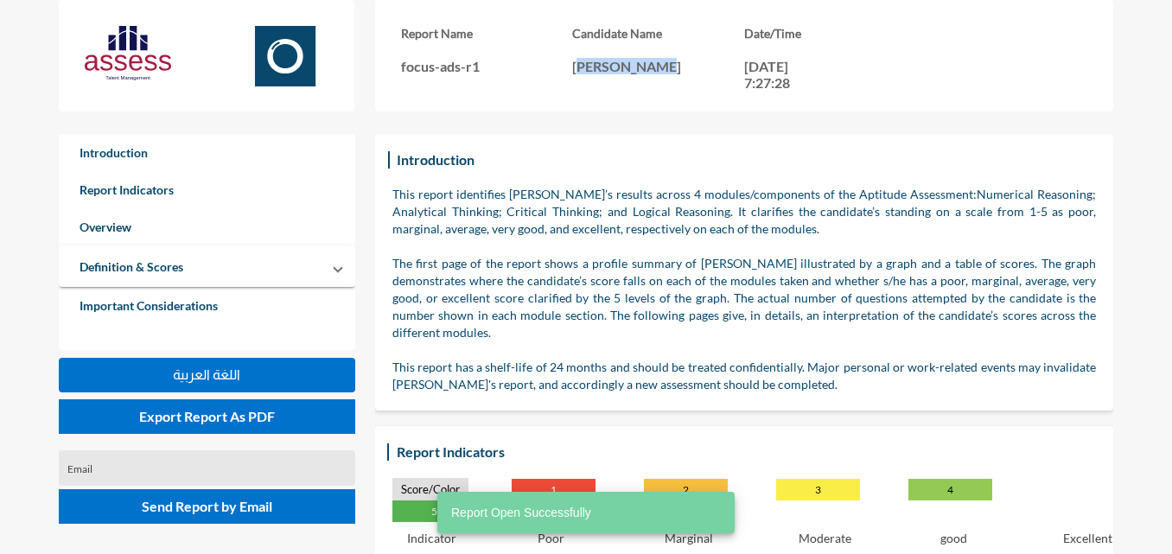
drag, startPoint x: 604, startPoint y: 65, endPoint x: 663, endPoint y: 66, distance: 58.8
click at [663, 66] on p "[PERSON_NAME]" at bounding box center [658, 66] width 172 height 16
